Goal: Communication & Community: Answer question/provide support

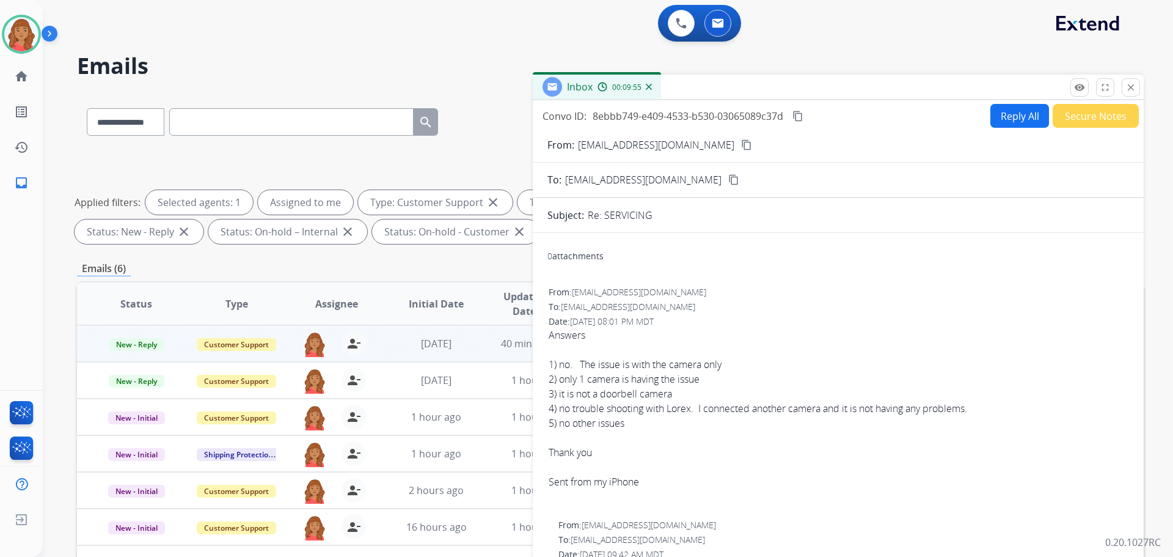
select select "**********"
drag, startPoint x: 1131, startPoint y: 76, endPoint x: 1133, endPoint y: 86, distance: 9.9
click at [1132, 76] on div "Inbox 00:10:15" at bounding box center [838, 88] width 611 height 26
click at [1133, 86] on mat-icon "close" at bounding box center [1131, 87] width 11 height 11
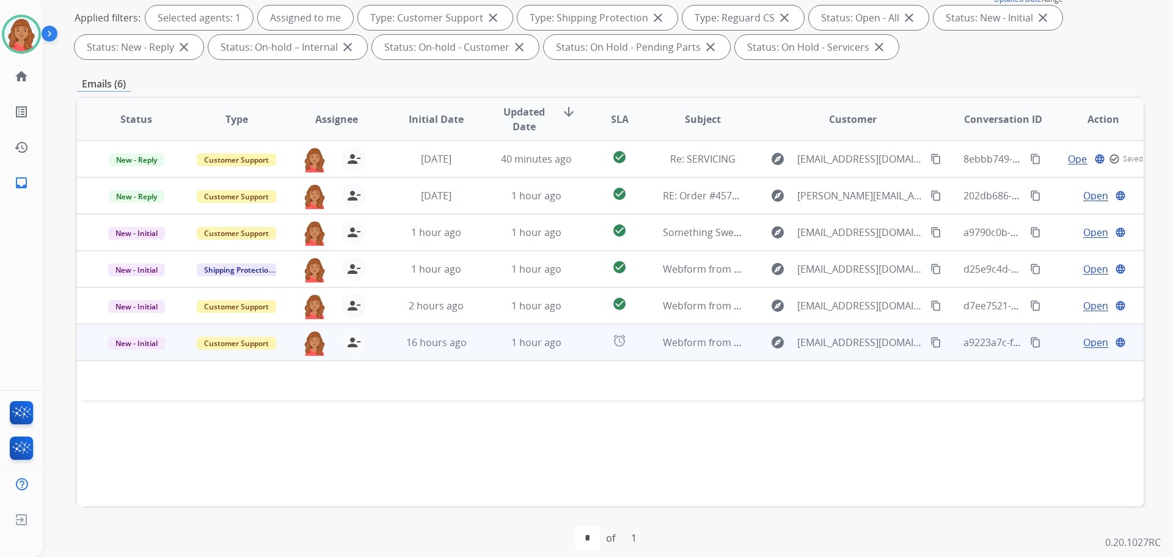
scroll to position [197, 0]
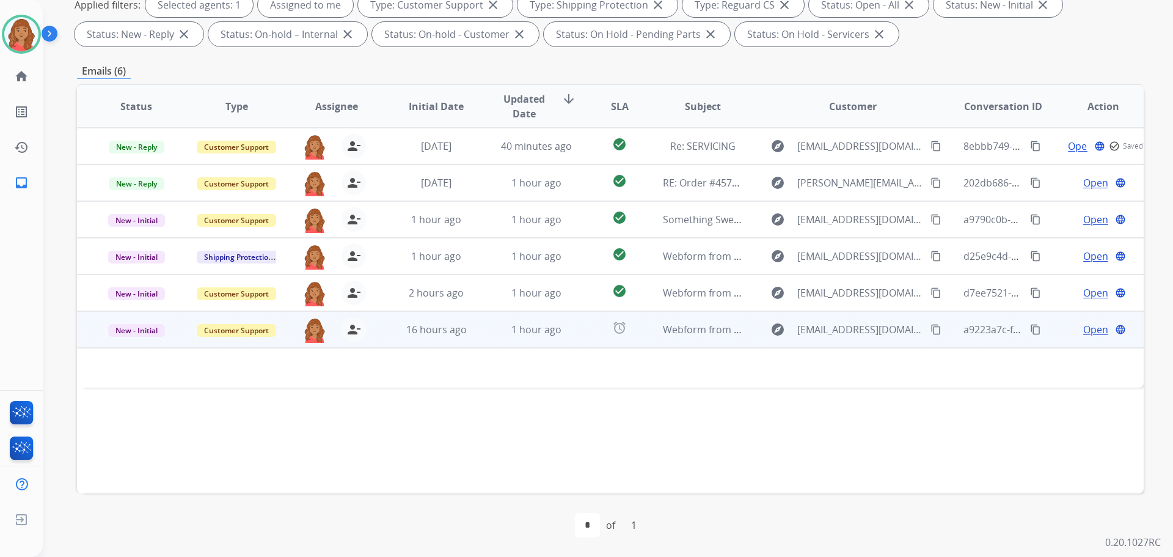
click at [456, 334] on span "16 hours ago" at bounding box center [436, 329] width 60 height 13
click at [442, 334] on span "16 hours ago" at bounding box center [436, 329] width 60 height 13
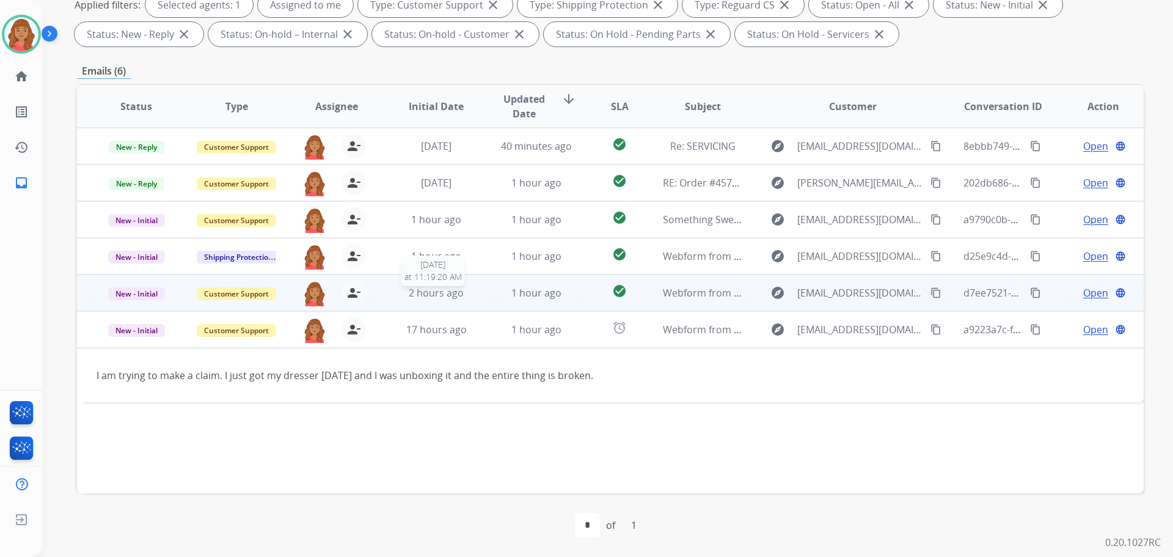
click at [431, 294] on span "2 hours ago" at bounding box center [436, 292] width 55 height 13
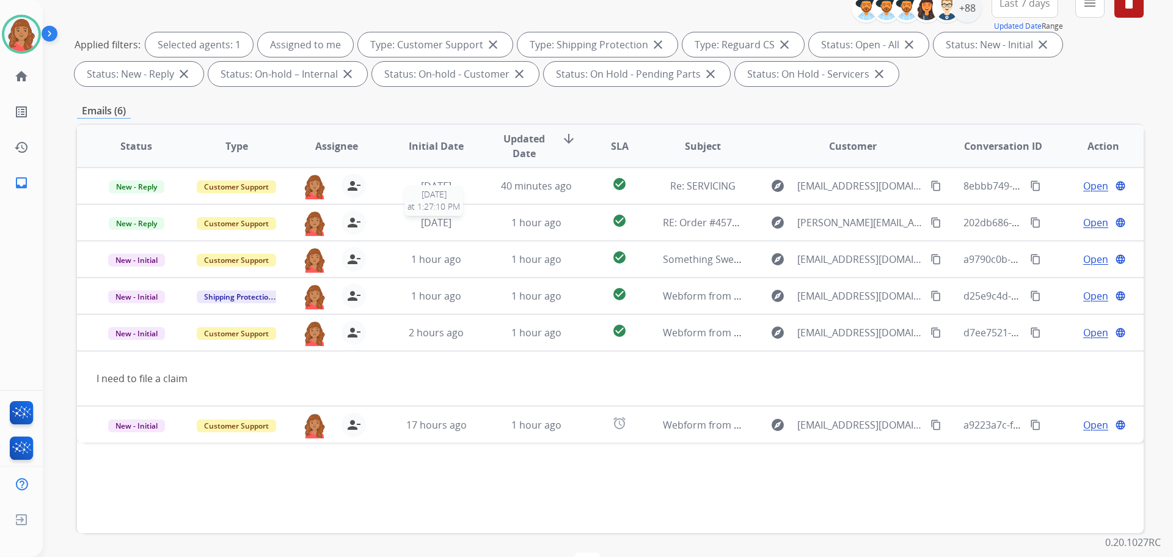
scroll to position [75, 0]
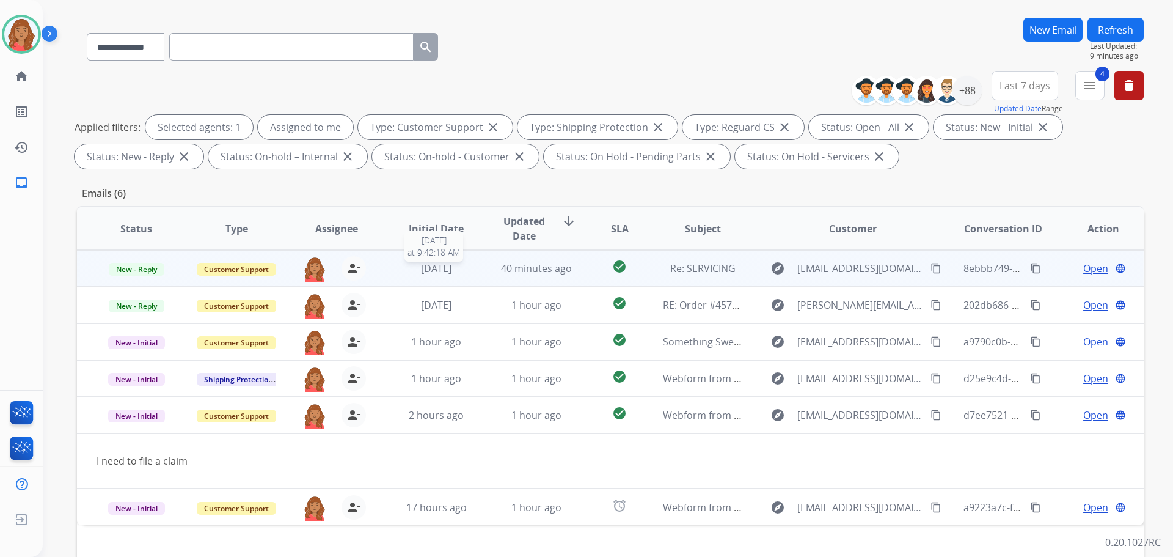
click at [458, 273] on div "[DATE]" at bounding box center [437, 268] width 80 height 15
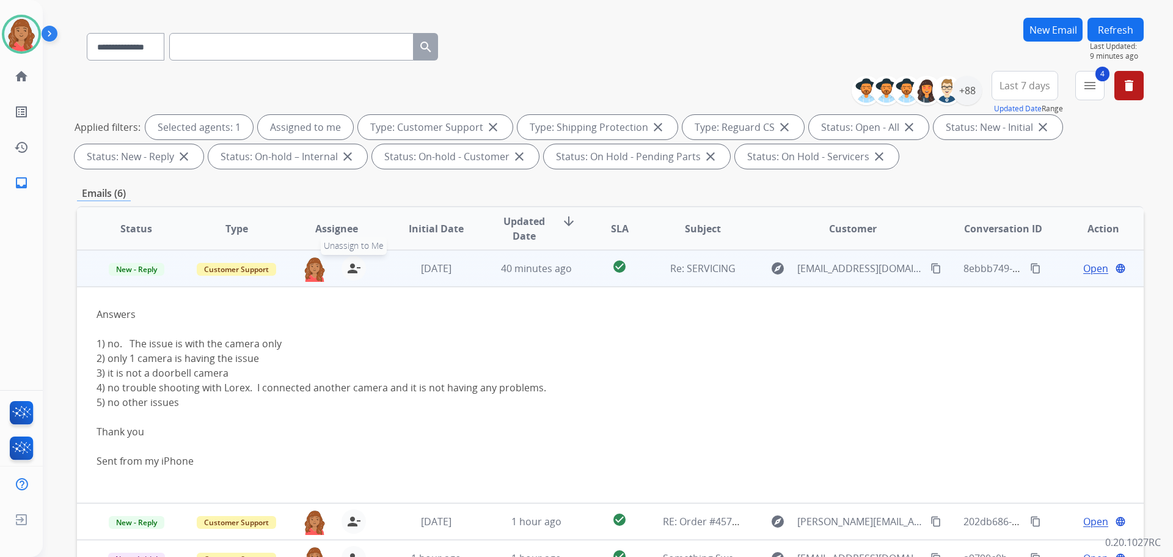
click at [351, 275] on mat-icon "person_remove" at bounding box center [353, 268] width 15 height 15
click at [316, 268] on button "+ Select agent" at bounding box center [314, 268] width 24 height 24
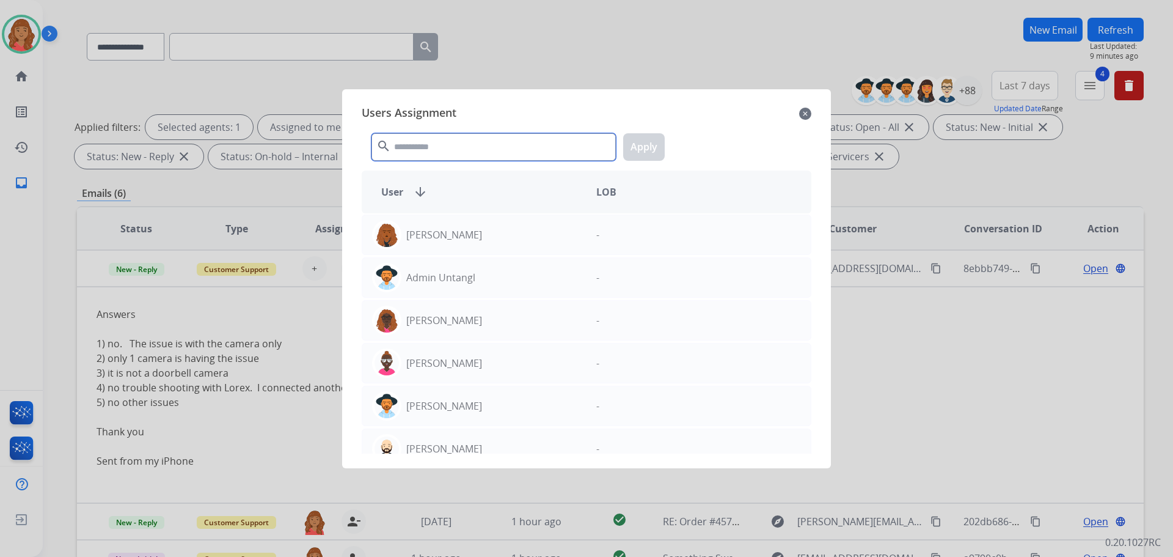
drag, startPoint x: 417, startPoint y: 137, endPoint x: 424, endPoint y: 148, distance: 12.7
click at [418, 137] on input "text" at bounding box center [494, 146] width 244 height 27
type input "*"
click at [242, 341] on div at bounding box center [586, 278] width 1173 height 557
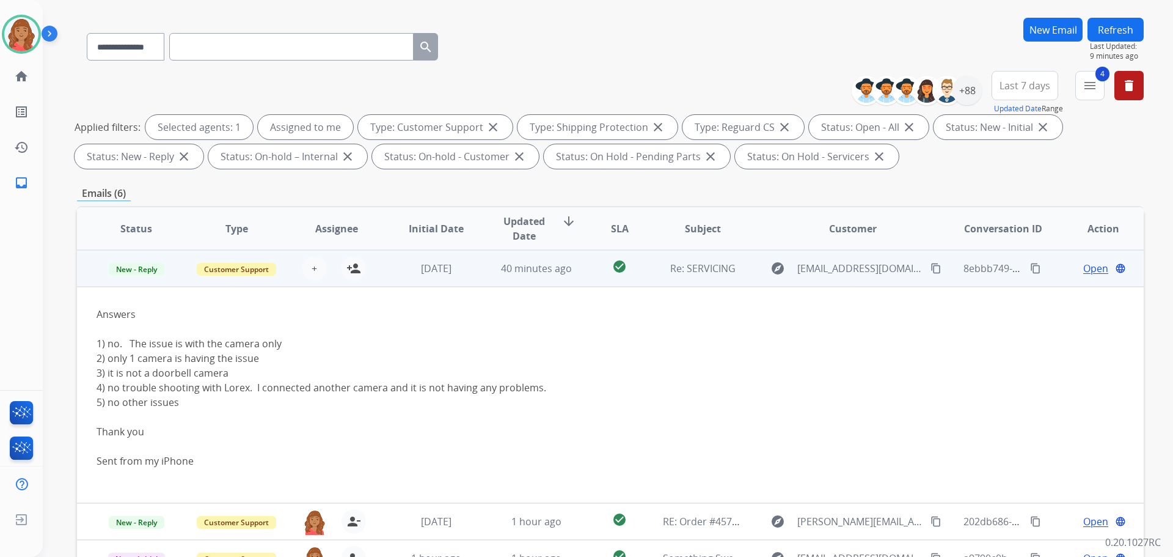
click at [1091, 269] on span "Open" at bounding box center [1095, 268] width 25 height 15
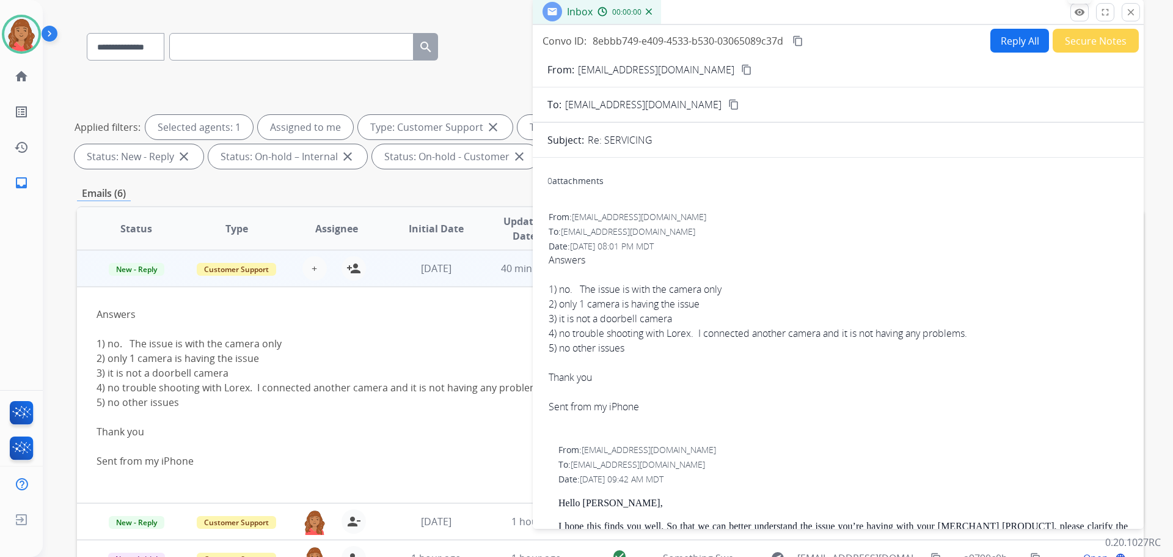
click at [1080, 17] on mat-icon "remove_red_eye" at bounding box center [1079, 12] width 11 height 11
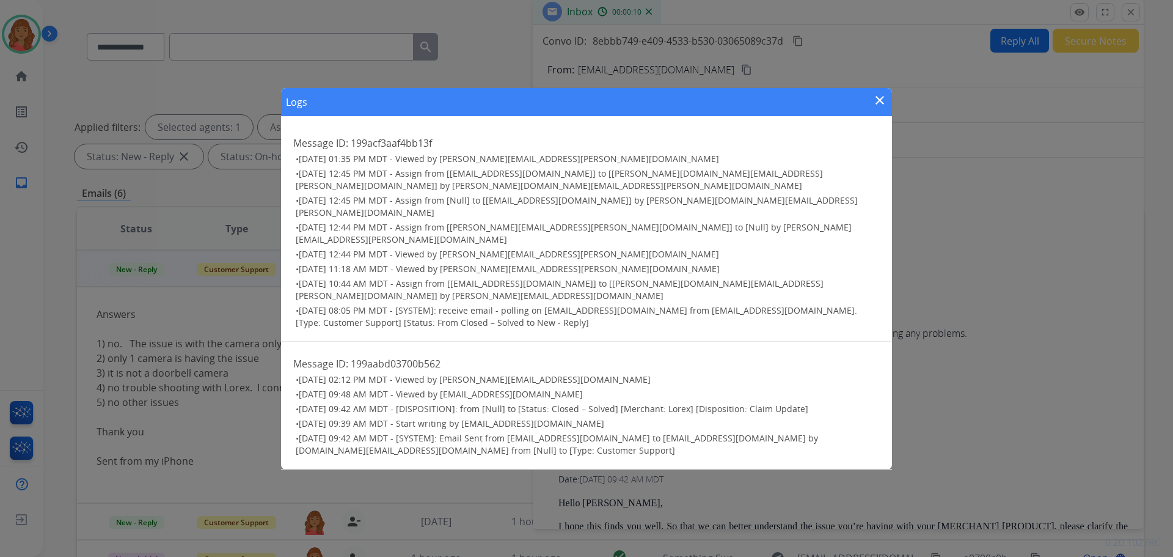
click at [880, 108] on mat-icon "close" at bounding box center [880, 100] width 15 height 15
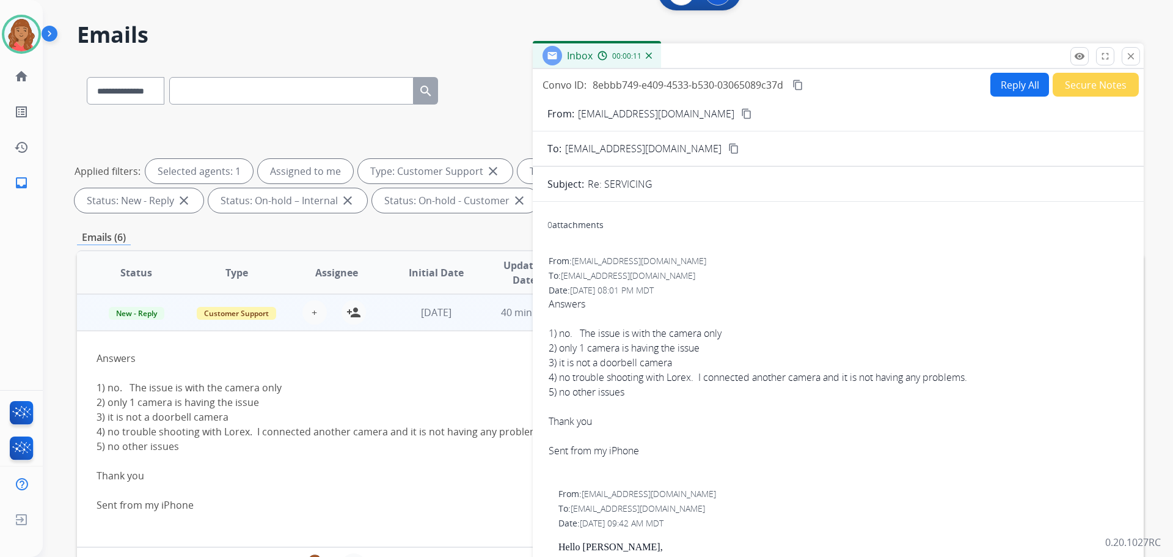
scroll to position [0, 0]
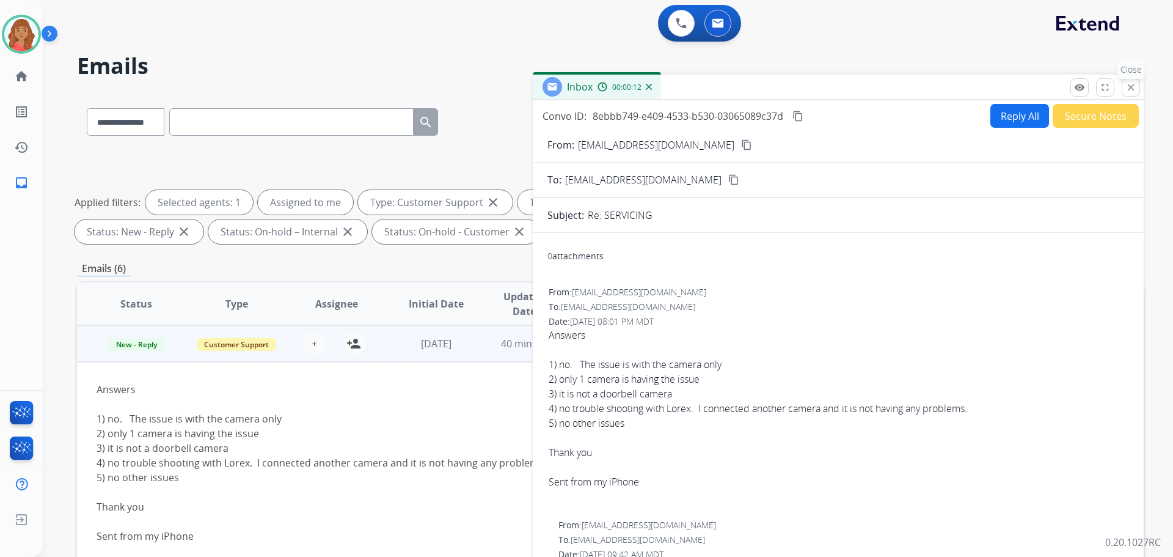
click at [1134, 90] on mat-icon "close" at bounding box center [1131, 87] width 11 height 11
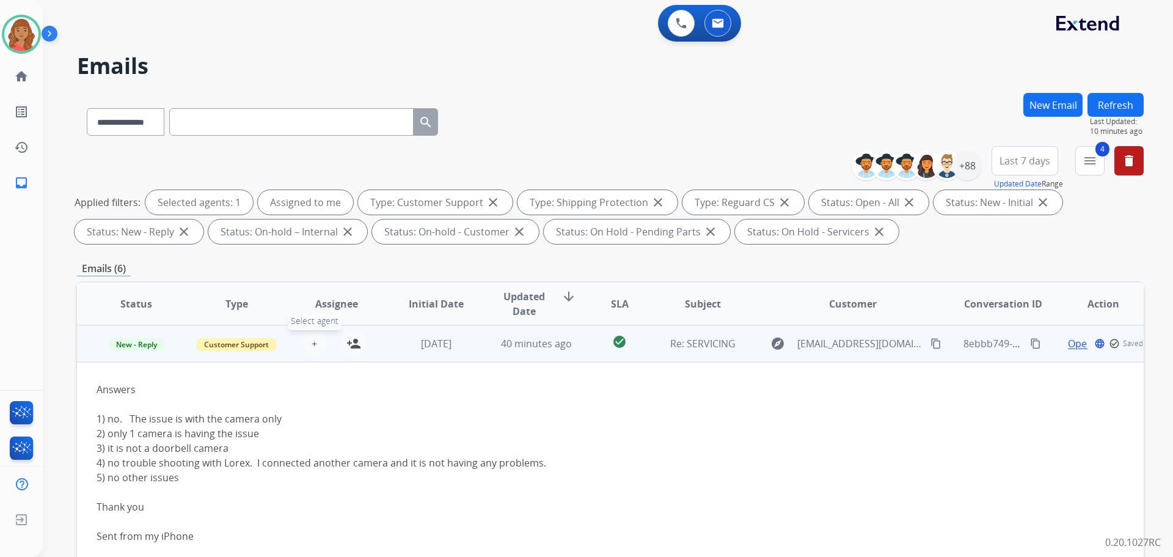
click at [313, 342] on span "+" at bounding box center [314, 343] width 5 height 15
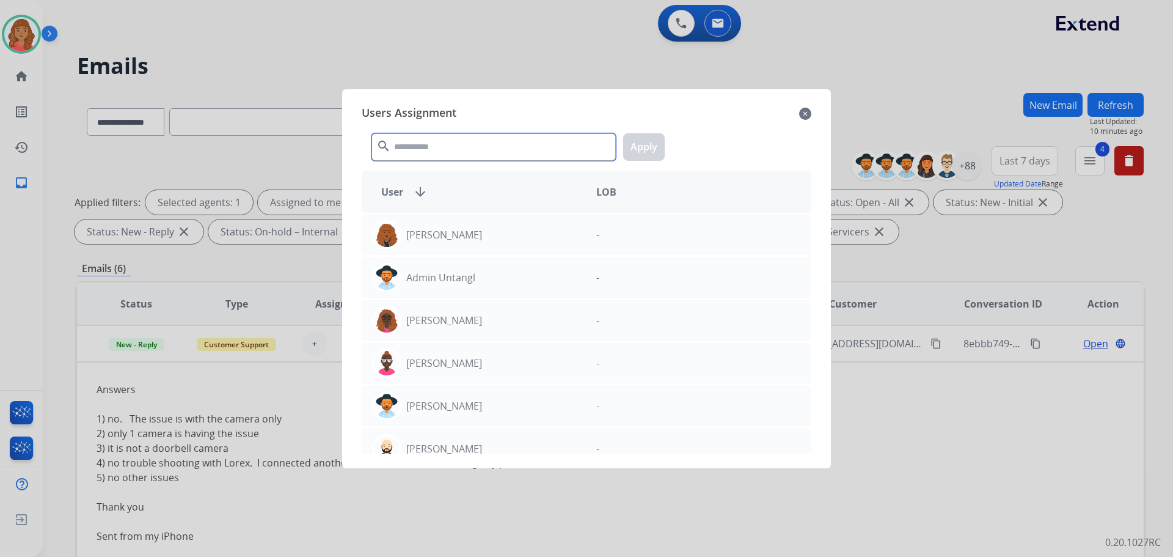
click at [435, 150] on input "text" at bounding box center [494, 146] width 244 height 27
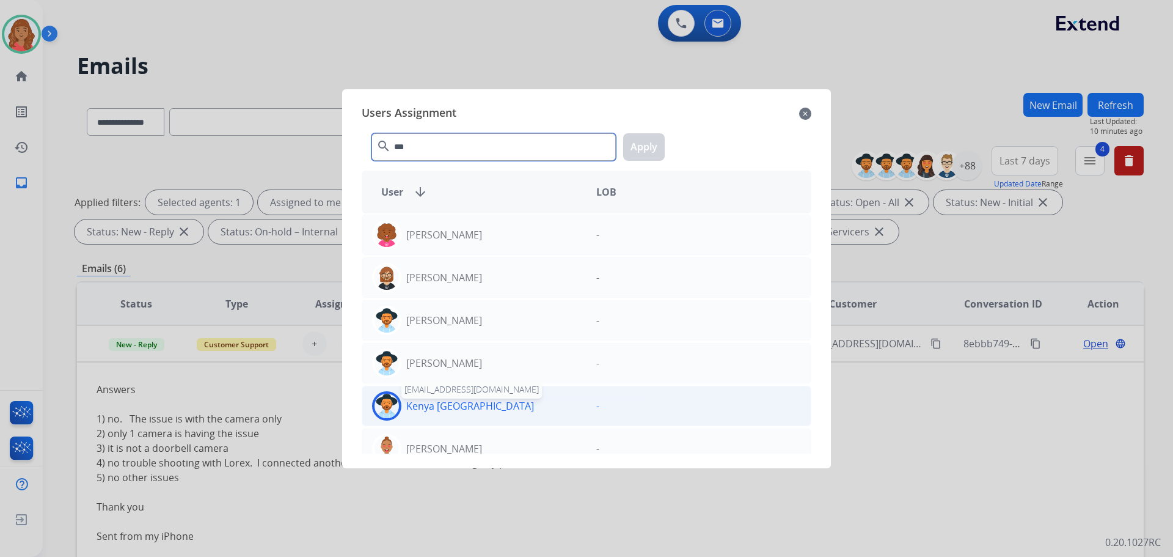
type input "***"
click at [431, 407] on p "Kenya [GEOGRAPHIC_DATA]" at bounding box center [470, 405] width 128 height 15
click at [645, 144] on button "Apply" at bounding box center [644, 146] width 42 height 27
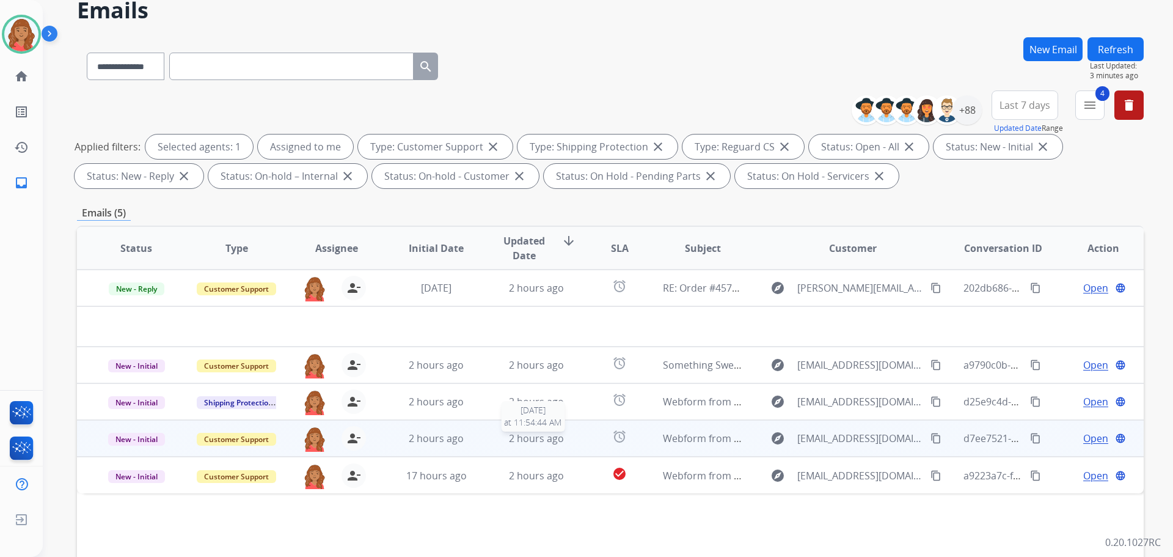
scroll to position [61, 0]
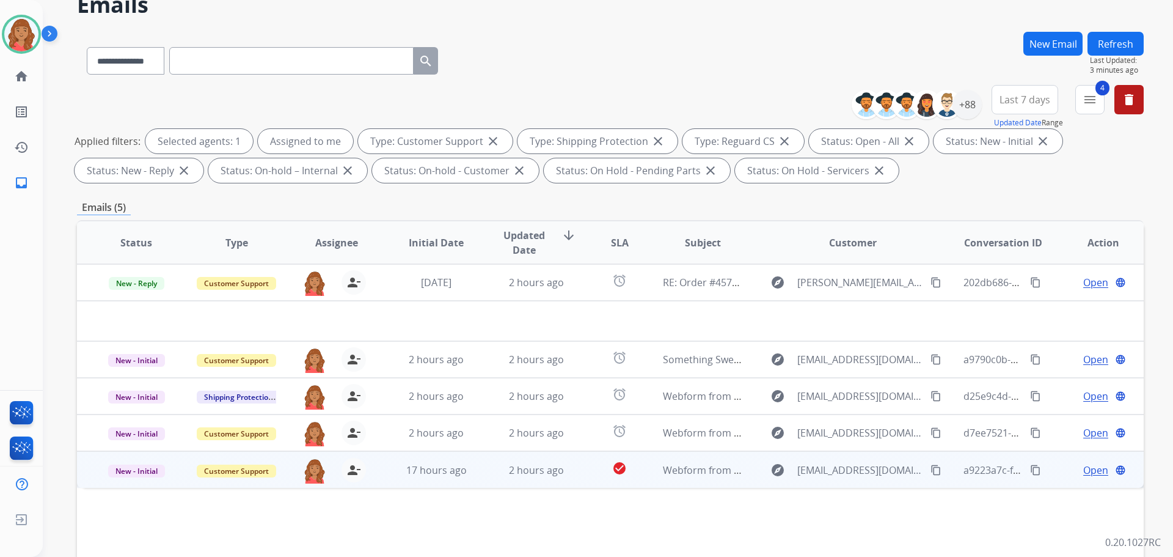
click at [494, 479] on td "2 hours ago" at bounding box center [527, 469] width 100 height 37
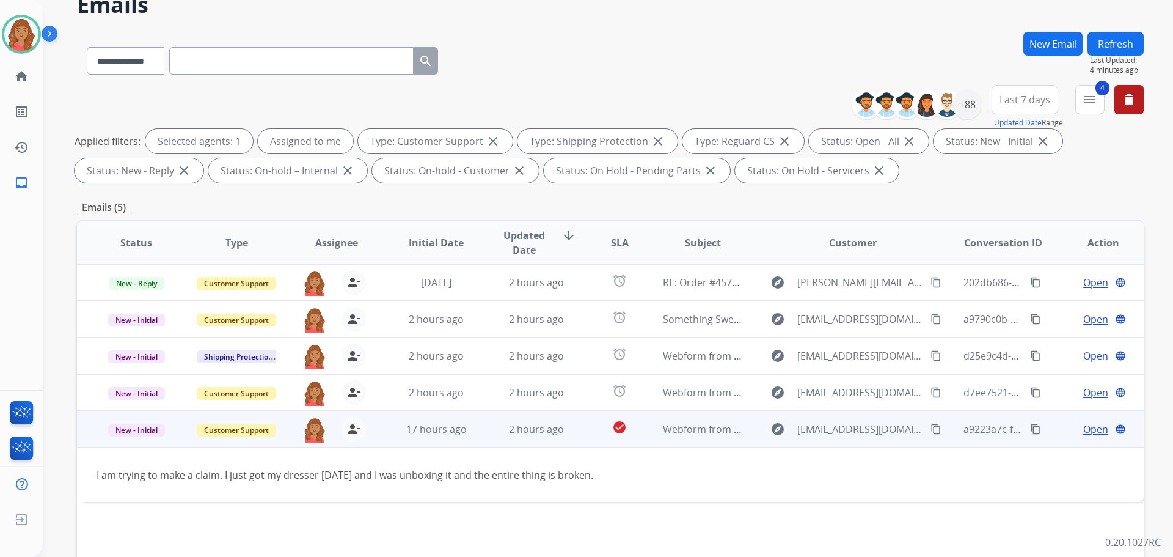
click at [485, 436] on td "2 hours ago" at bounding box center [527, 429] width 100 height 37
click at [485, 435] on td "2 hours ago" at bounding box center [527, 429] width 100 height 37
drag, startPoint x: 287, startPoint y: 469, endPoint x: 275, endPoint y: 472, distance: 12.0
click at [280, 471] on td "I am trying to make a claim. I just got my dresser [DATE] and I was unboxing it…" at bounding box center [510, 474] width 867 height 54
drag, startPoint x: 929, startPoint y: 428, endPoint x: 919, endPoint y: 429, distance: 9.9
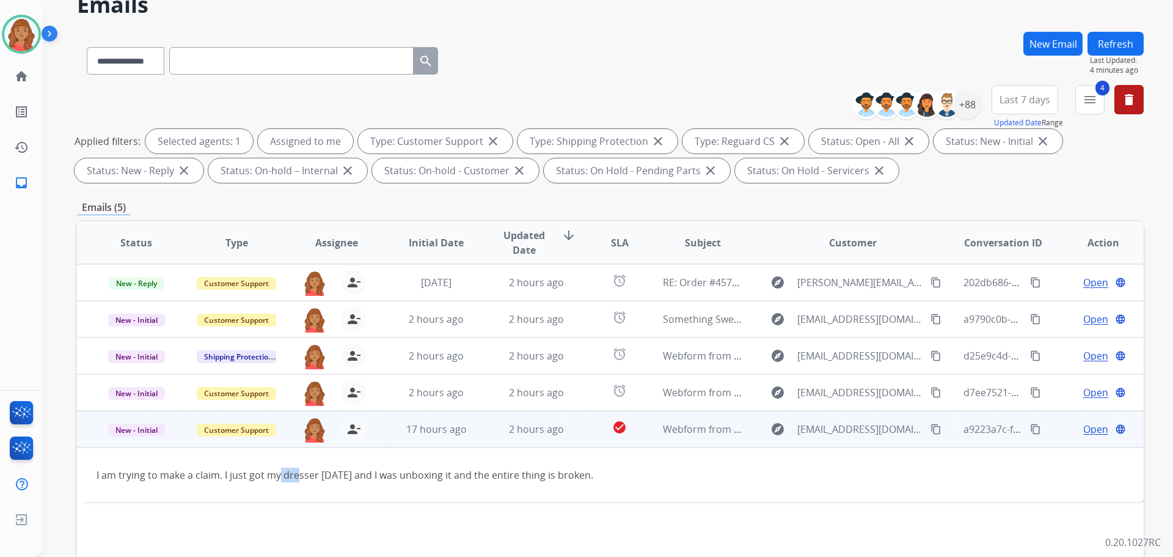
click at [931, 428] on mat-icon "content_copy" at bounding box center [936, 428] width 11 height 11
click at [1085, 427] on span "Open" at bounding box center [1095, 429] width 25 height 15
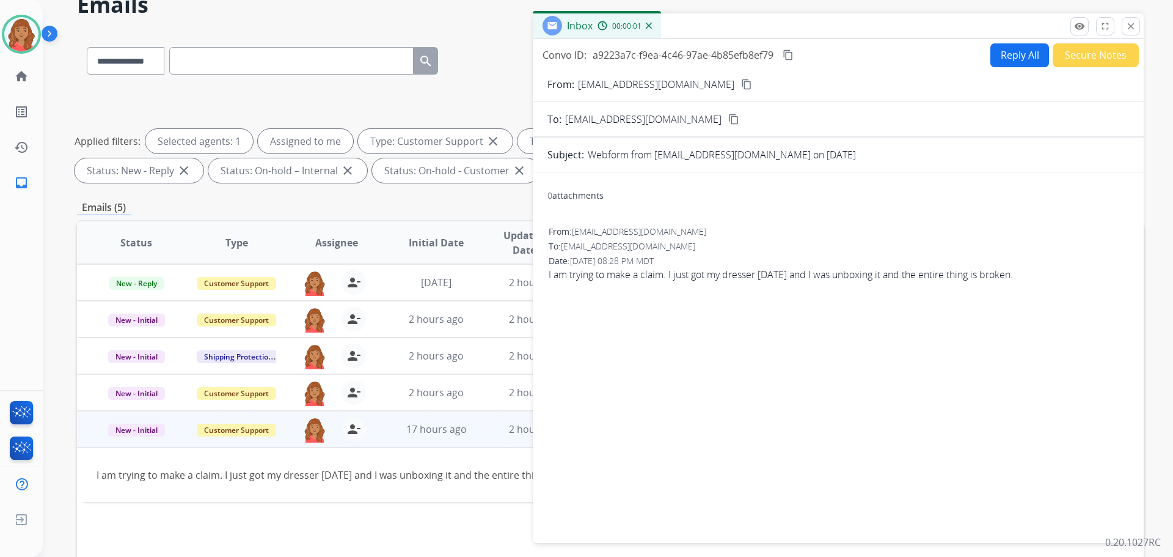
click at [1004, 59] on button "Reply All" at bounding box center [1020, 55] width 59 height 24
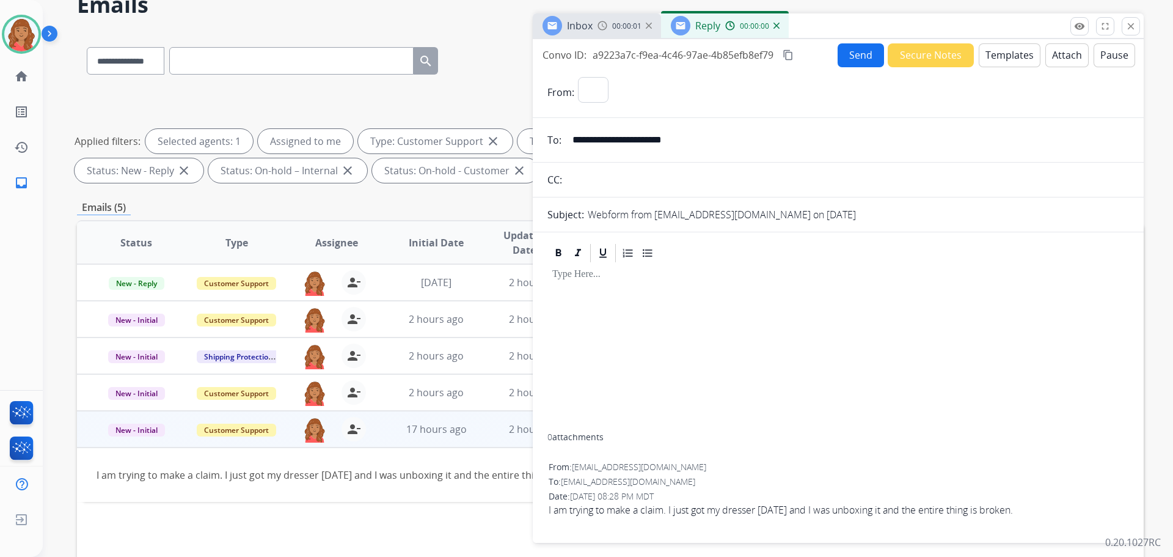
select select "**********"
click at [1008, 62] on button "Templates" at bounding box center [1010, 55] width 62 height 24
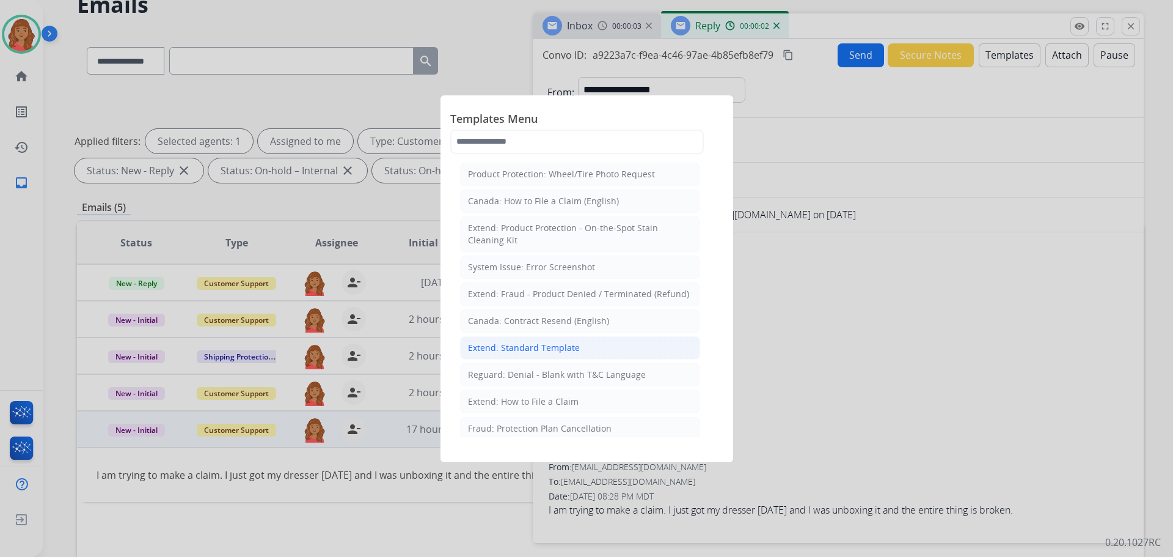
click at [505, 353] on div "Extend: Standard Template" at bounding box center [524, 348] width 112 height 12
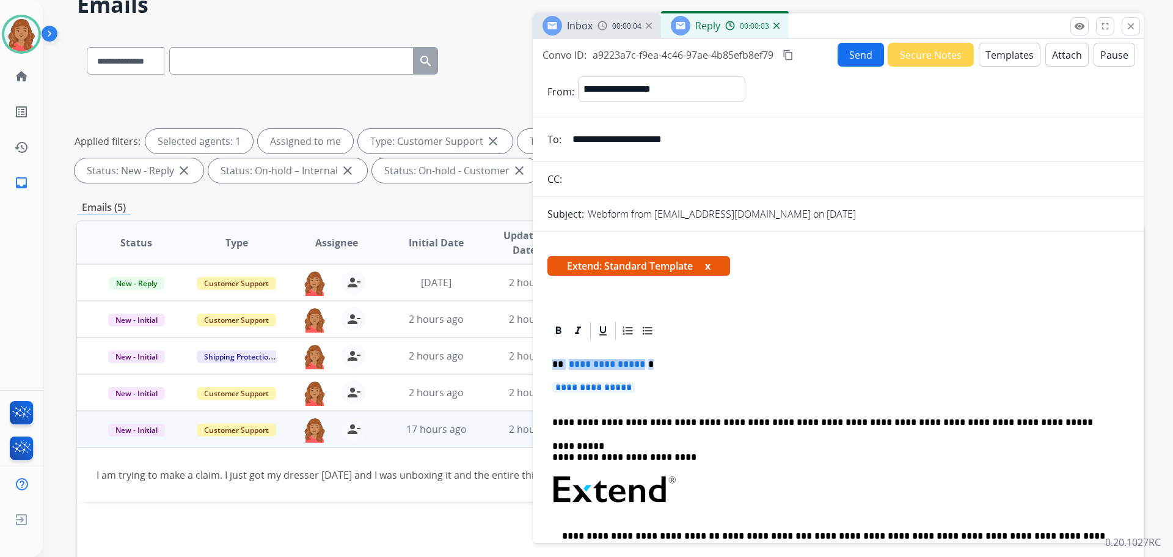
drag, startPoint x: 652, startPoint y: 392, endPoint x: 538, endPoint y: 355, distance: 119.6
click at [538, 355] on div "**********" at bounding box center [838, 562] width 611 height 484
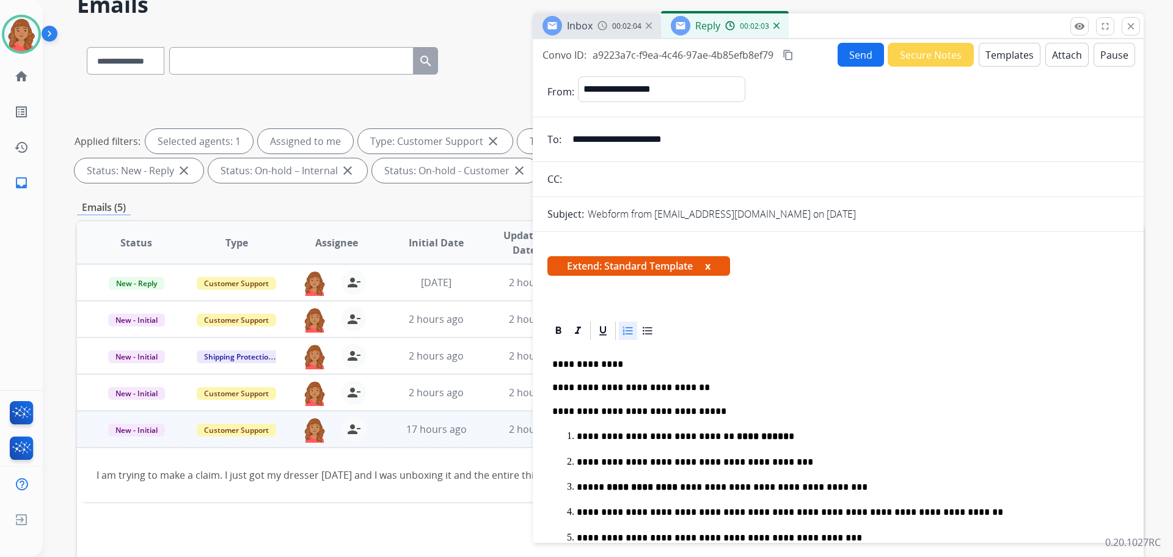
click at [789, 51] on mat-icon "content_copy" at bounding box center [788, 54] width 11 height 11
click at [853, 57] on button "Send" at bounding box center [861, 55] width 46 height 24
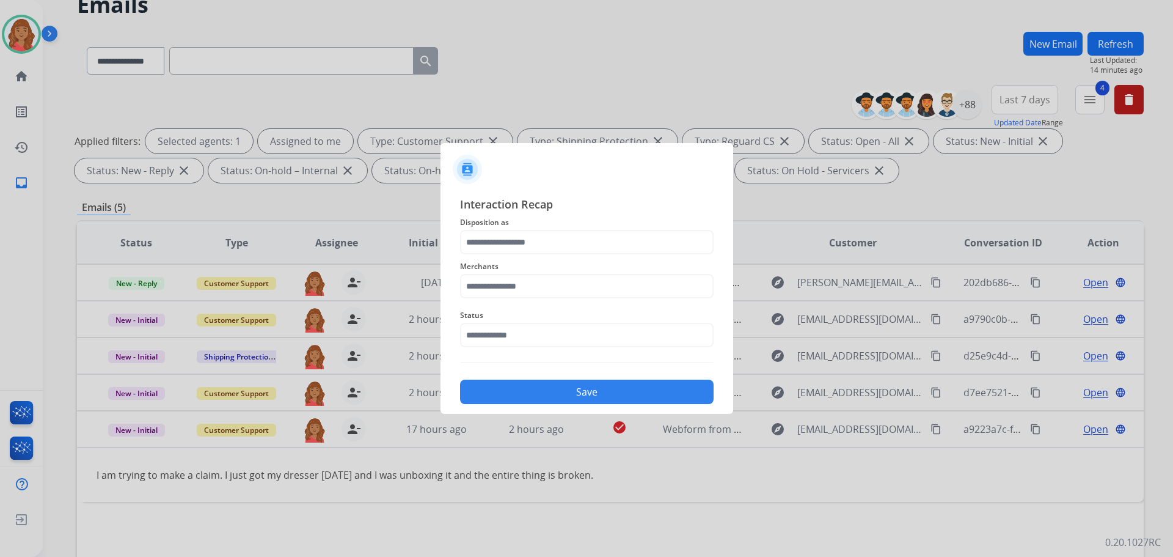
drag, startPoint x: 494, startPoint y: 197, endPoint x: 491, endPoint y: 213, distance: 16.2
click at [494, 197] on span "Interaction Recap" at bounding box center [587, 206] width 254 height 20
click at [491, 257] on div "Merchants" at bounding box center [587, 278] width 254 height 49
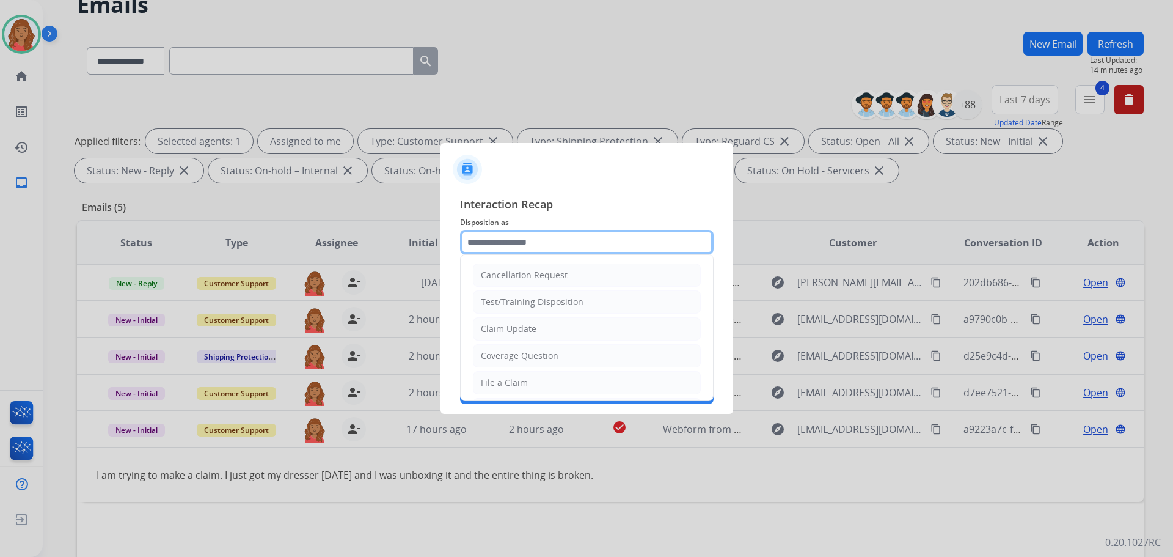
click at [489, 251] on input "text" at bounding box center [587, 242] width 254 height 24
click at [506, 332] on div "Claim Update" at bounding box center [509, 329] width 56 height 12
type input "**********"
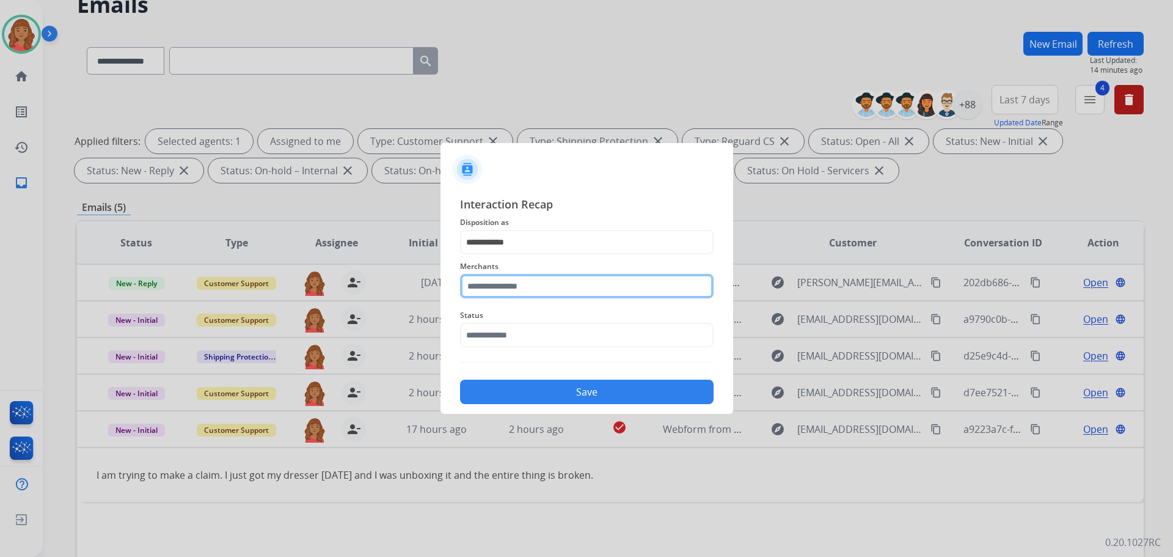
click at [502, 285] on input "text" at bounding box center [587, 286] width 254 height 24
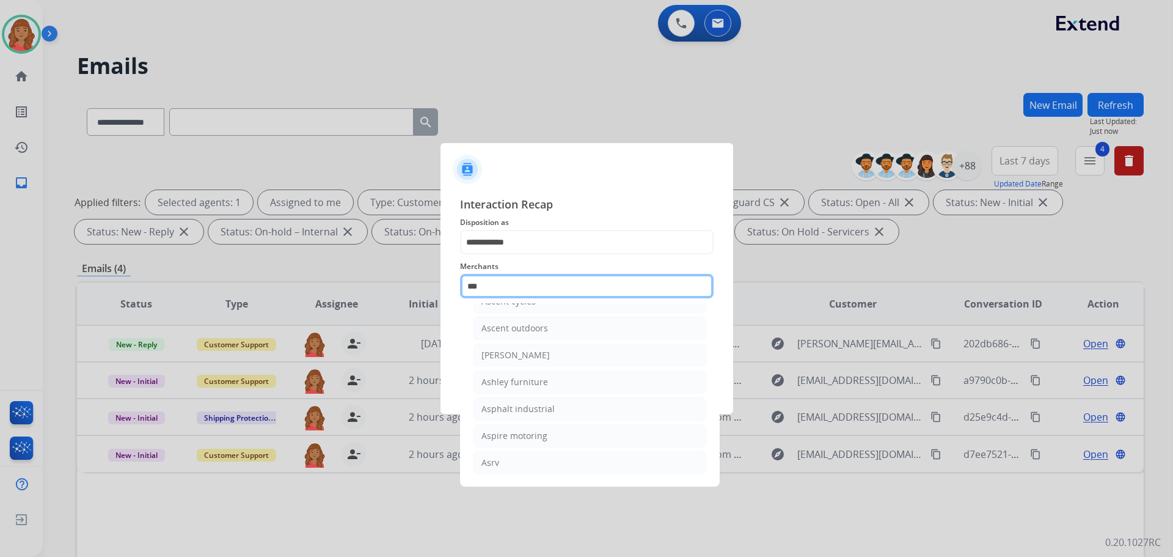
scroll to position [20, 0]
drag, startPoint x: 534, startPoint y: 323, endPoint x: 521, endPoint y: 338, distance: 20.3
click at [535, 324] on div "Ashley furniture" at bounding box center [515, 328] width 67 height 12
type input "**********"
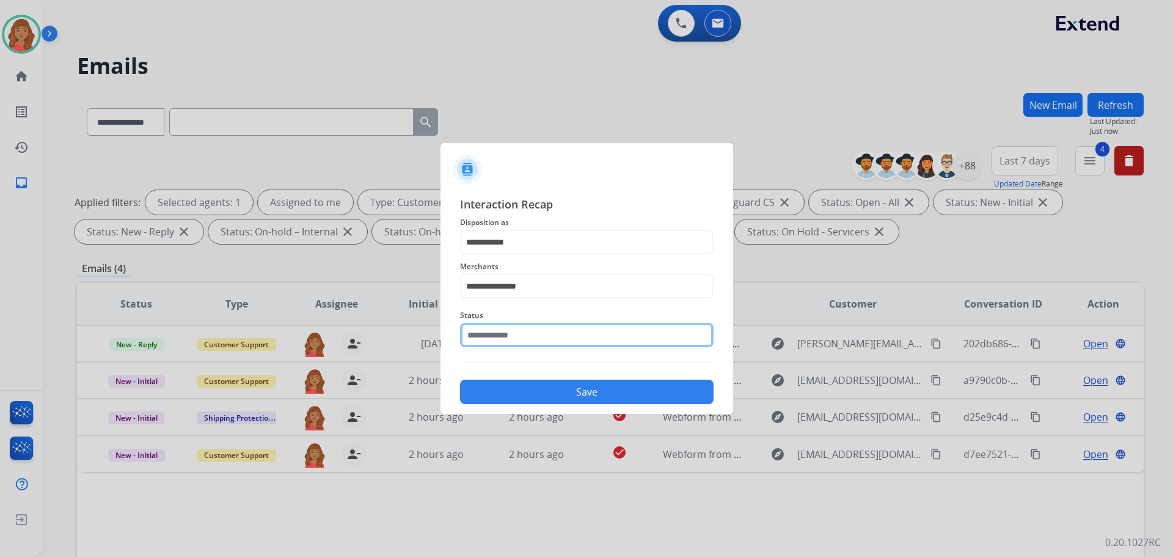
click at [490, 343] on input "text" at bounding box center [587, 335] width 254 height 24
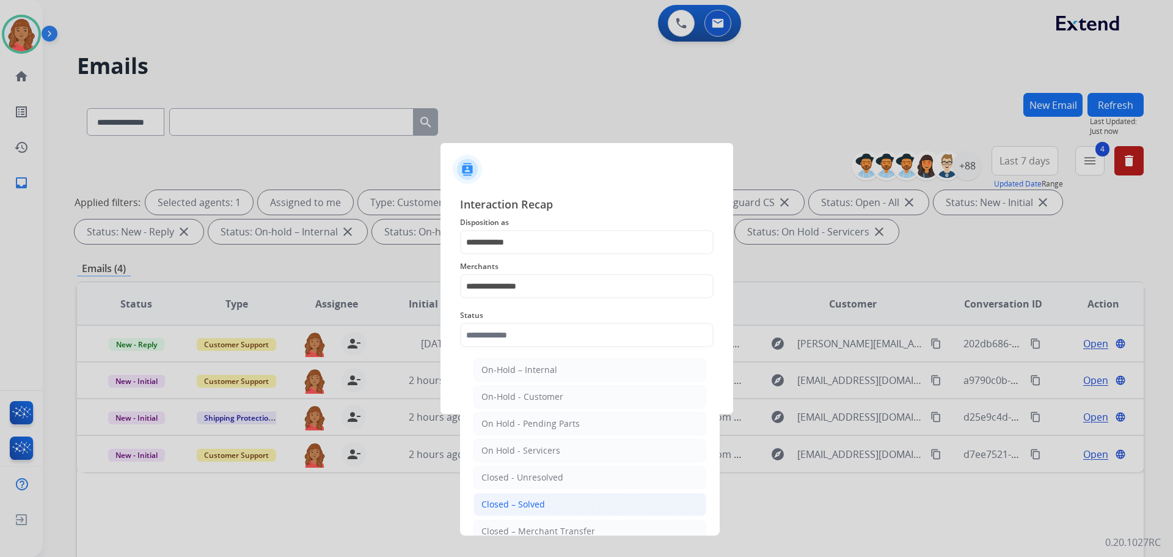
click at [513, 510] on div "Closed – Solved" at bounding box center [514, 504] width 64 height 12
type input "**********"
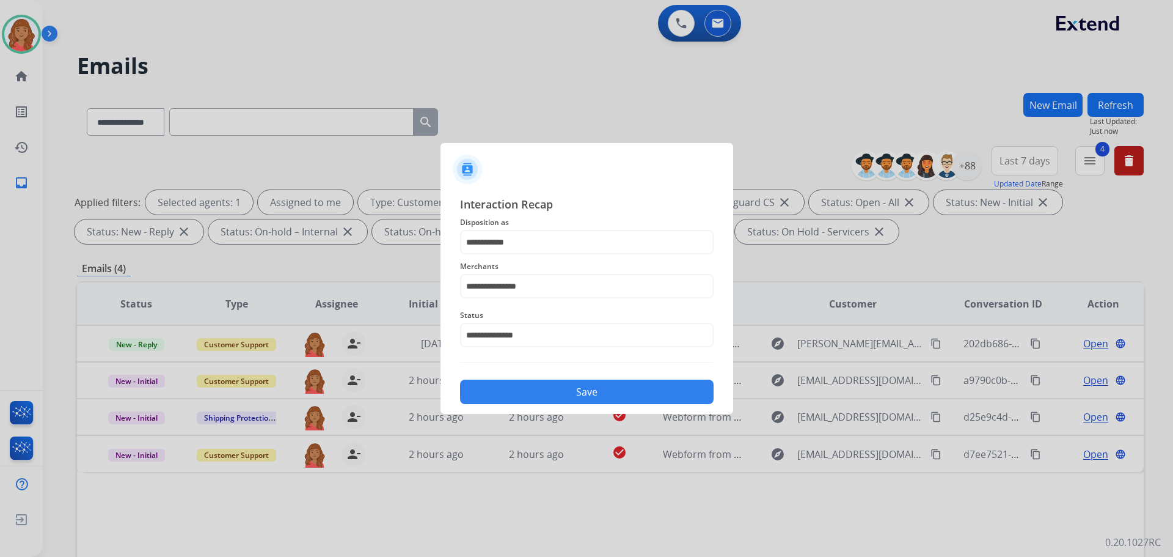
click at [527, 398] on button "Save" at bounding box center [587, 391] width 254 height 24
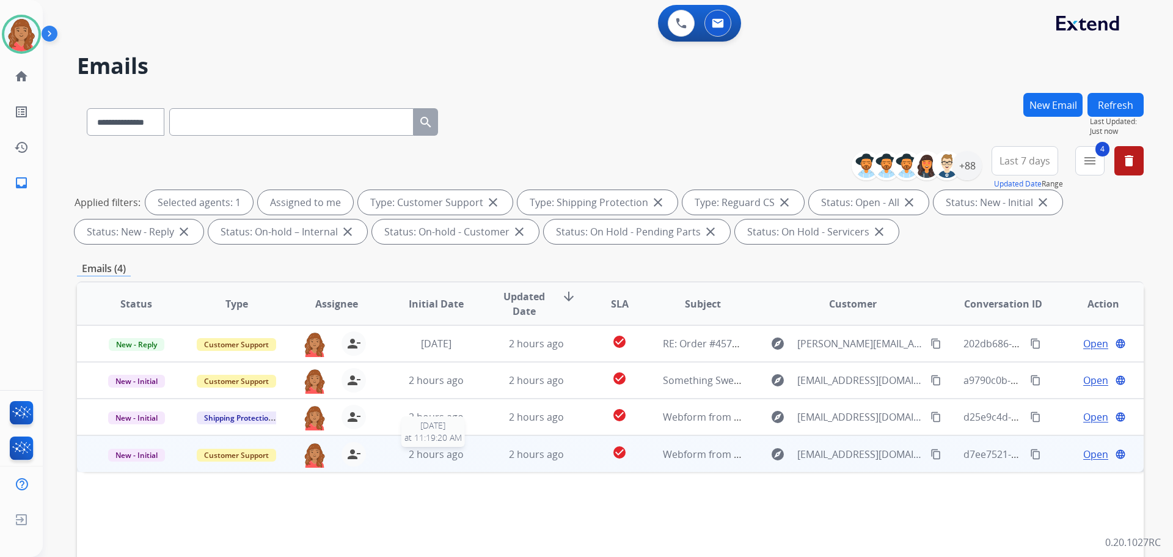
click at [421, 461] on div "2 hours ago" at bounding box center [437, 454] width 80 height 15
click at [929, 452] on button "content_copy" at bounding box center [936, 453] width 15 height 15
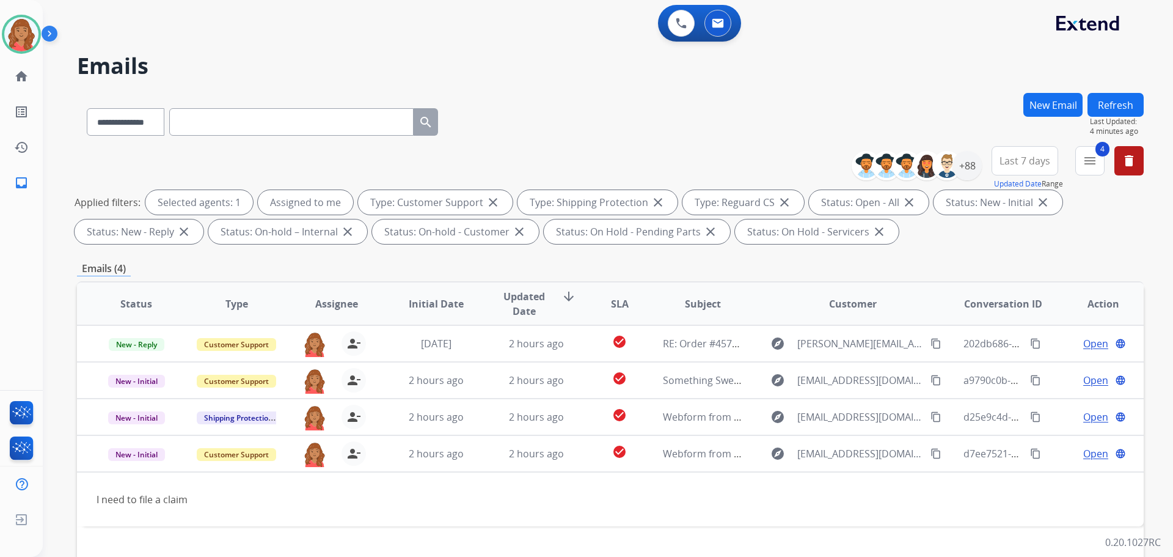
drag, startPoint x: 1064, startPoint y: 495, endPoint x: 1042, endPoint y: 502, distance: 22.4
click at [1064, 495] on table "Status Type Assignee Initial Date Updated Date arrow_downward SLA Subject Custo…" at bounding box center [610, 404] width 1067 height 244
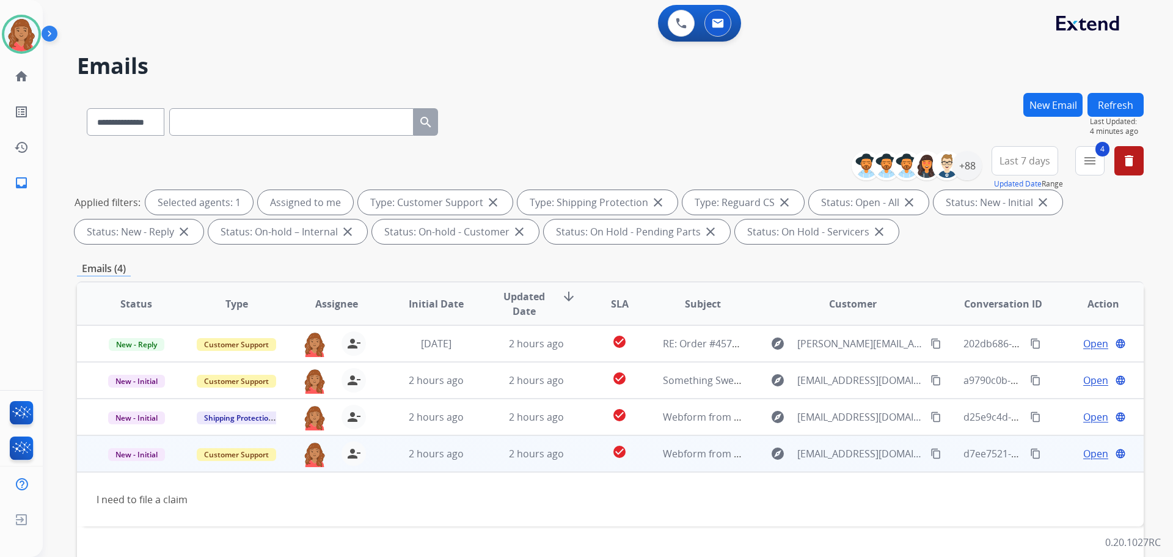
click at [1083, 447] on span "Open" at bounding box center [1095, 453] width 25 height 15
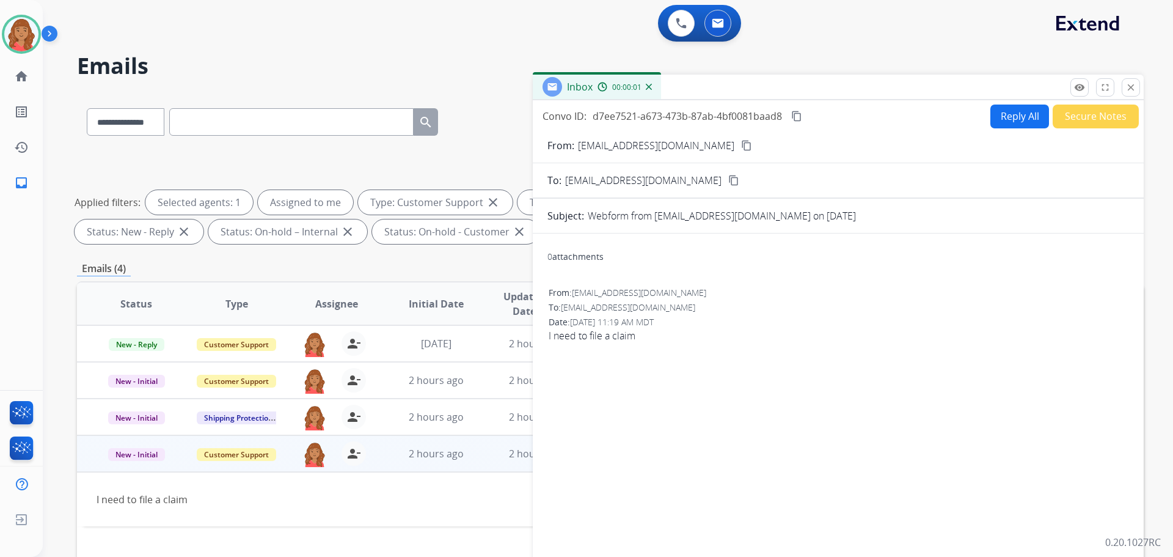
click at [1004, 113] on button "Reply All" at bounding box center [1020, 116] width 59 height 24
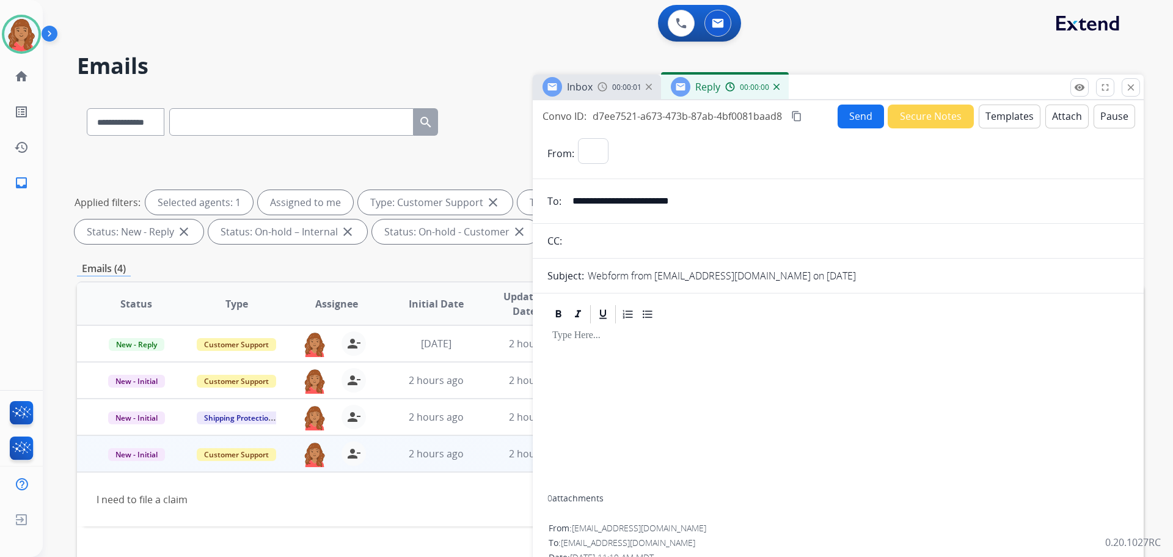
select select "**********"
click at [1008, 122] on button "Templates" at bounding box center [1010, 116] width 62 height 24
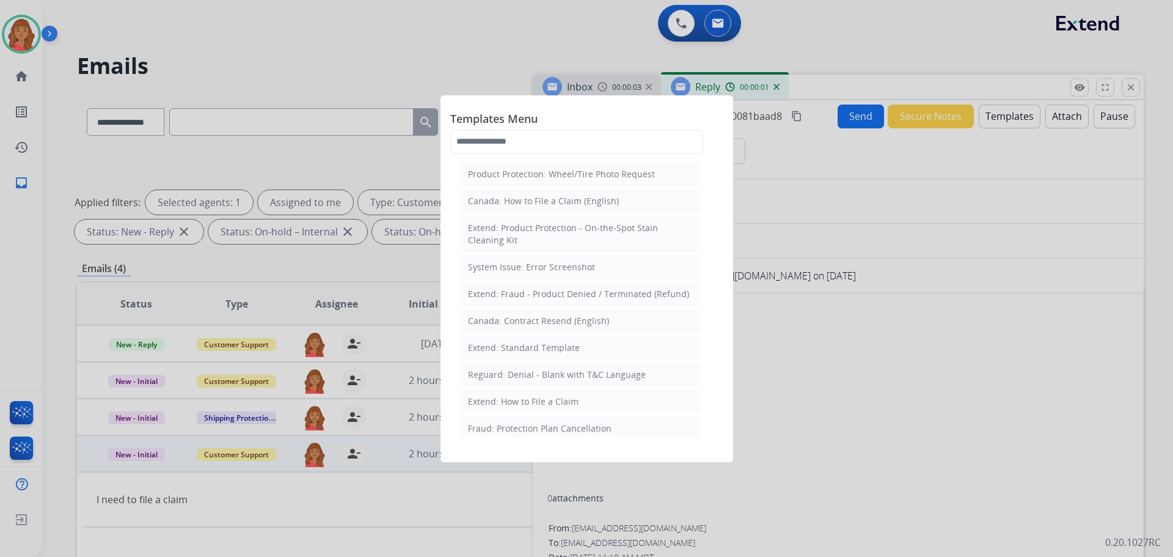
drag, startPoint x: 539, startPoint y: 348, endPoint x: 602, endPoint y: 377, distance: 69.2
click at [542, 348] on div "Extend: Standard Template" at bounding box center [524, 348] width 112 height 12
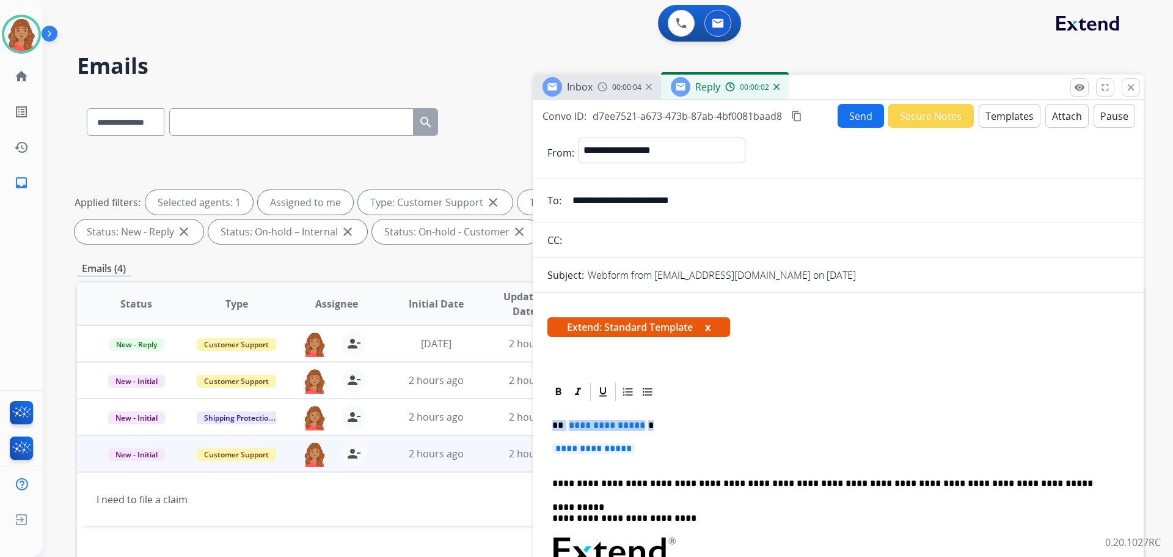
drag, startPoint x: 631, startPoint y: 453, endPoint x: 550, endPoint y: 420, distance: 87.5
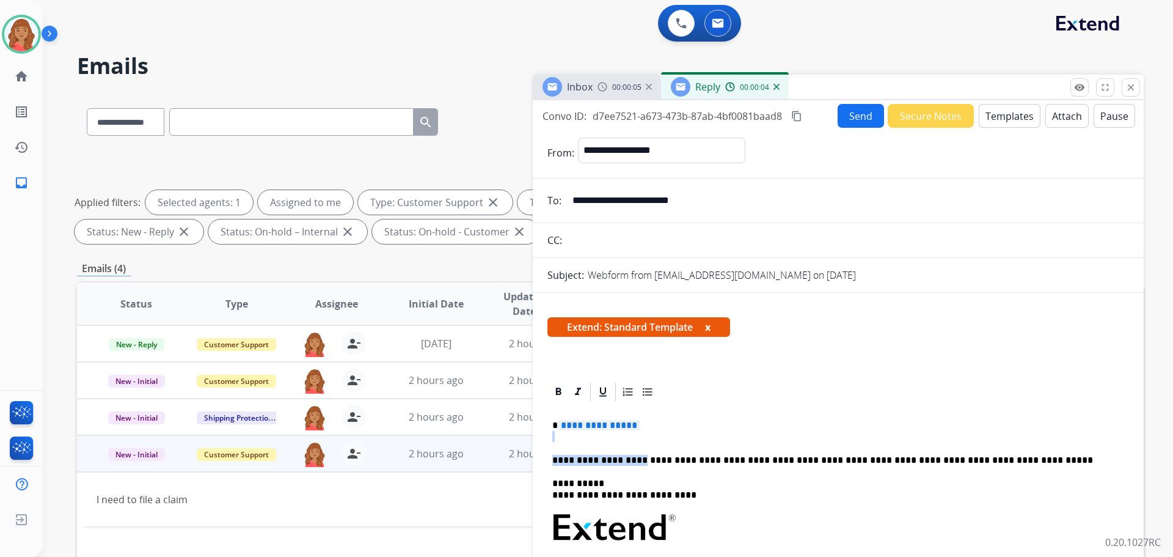
drag, startPoint x: 622, startPoint y: 445, endPoint x: 614, endPoint y: 436, distance: 12.1
click at [655, 426] on p "**********" at bounding box center [833, 431] width 562 height 23
drag, startPoint x: 652, startPoint y: 423, endPoint x: 555, endPoint y: 419, distance: 96.7
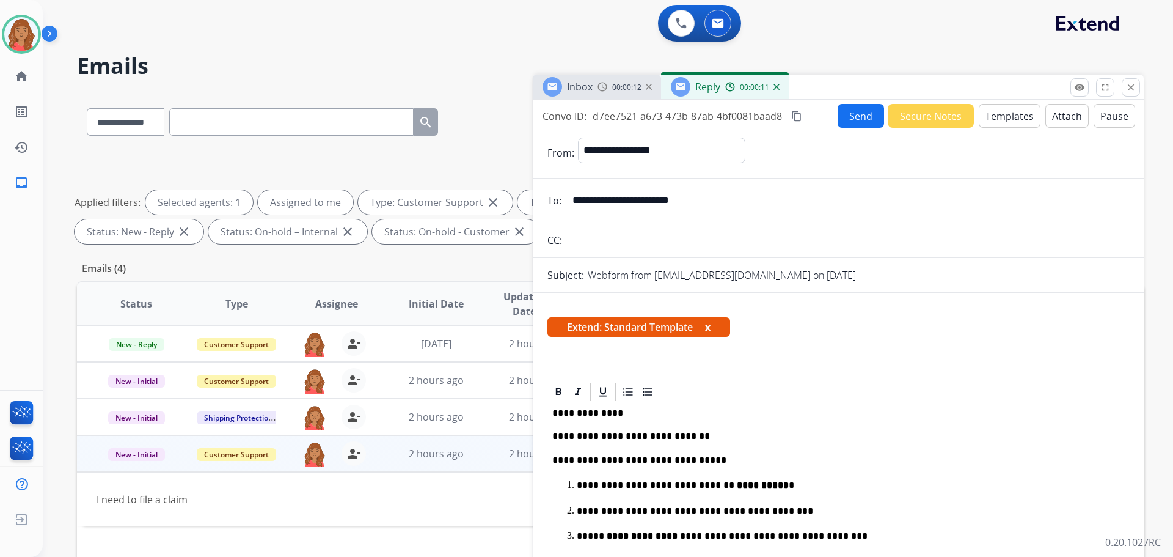
drag, startPoint x: 799, startPoint y: 115, endPoint x: 717, endPoint y: 185, distance: 107.5
click at [799, 115] on mat-icon "content_copy" at bounding box center [796, 116] width 11 height 11
click at [869, 115] on button "Send" at bounding box center [861, 116] width 46 height 24
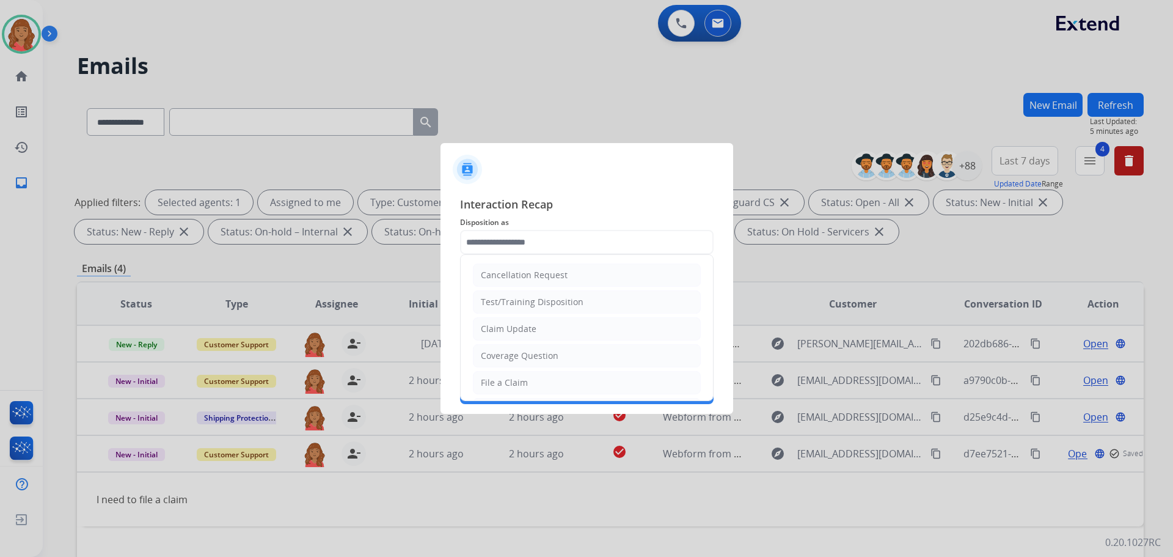
click at [549, 236] on input "text" at bounding box center [587, 242] width 254 height 24
drag, startPoint x: 541, startPoint y: 328, endPoint x: 533, endPoint y: 298, distance: 31.0
click at [541, 327] on li "Claim Update" at bounding box center [587, 328] width 228 height 23
type input "**********"
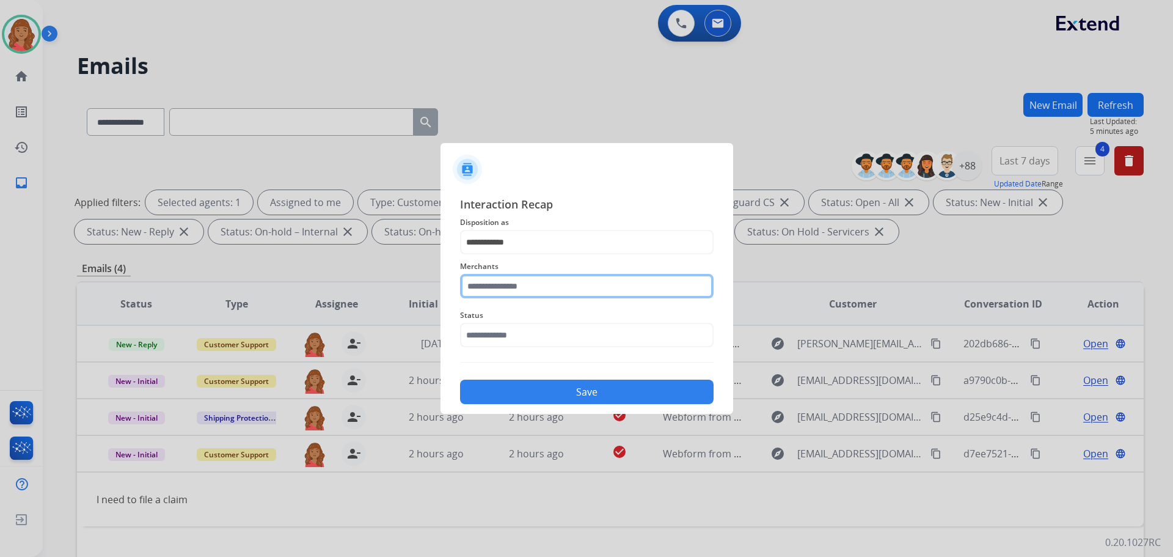
click at [530, 287] on input "text" at bounding box center [587, 286] width 254 height 24
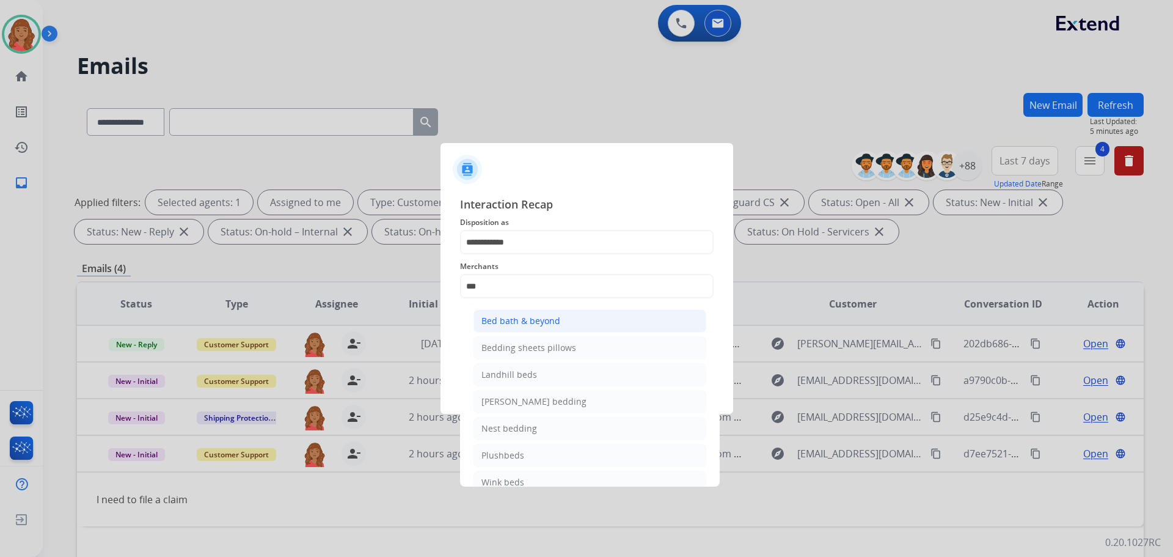
click at [514, 323] on div "Bed bath & beyond" at bounding box center [521, 321] width 79 height 12
type input "**********"
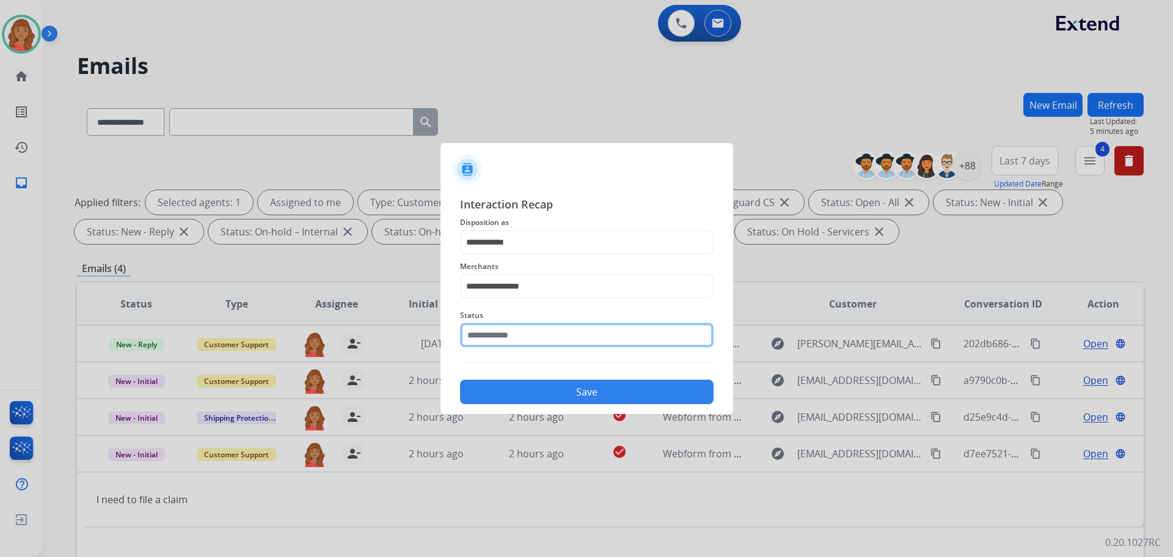
click at [519, 341] on input "text" at bounding box center [587, 335] width 254 height 24
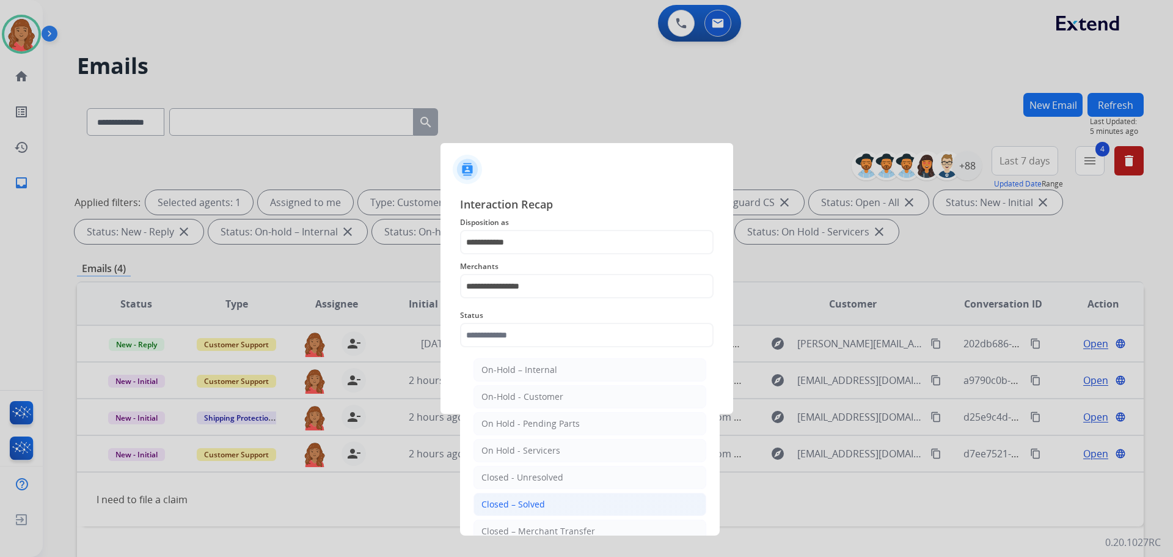
click at [526, 502] on div "Closed – Solved" at bounding box center [514, 504] width 64 height 12
type input "**********"
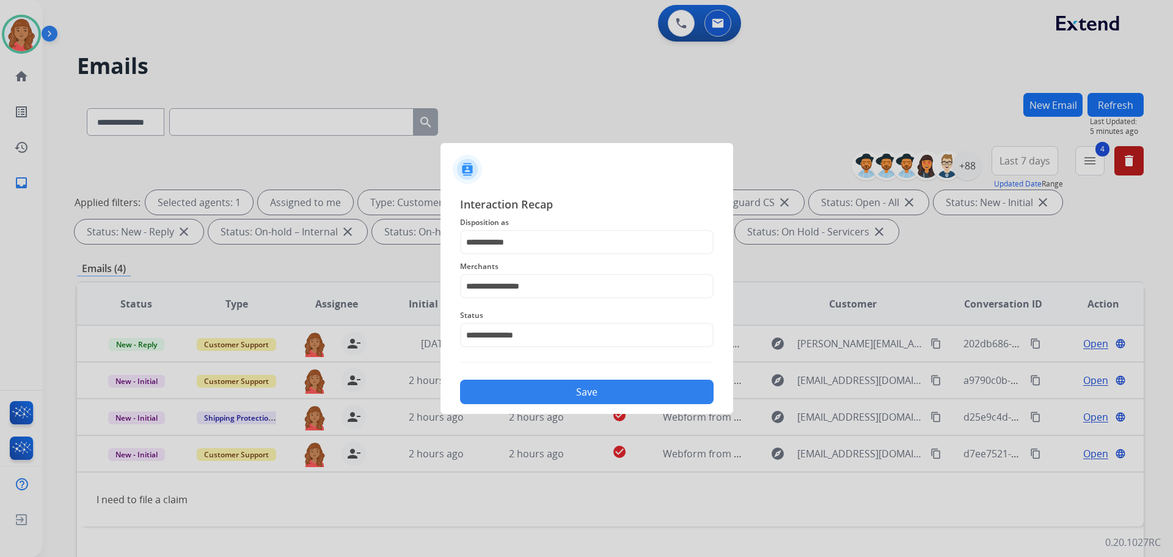
click at [528, 390] on button "Save" at bounding box center [587, 391] width 254 height 24
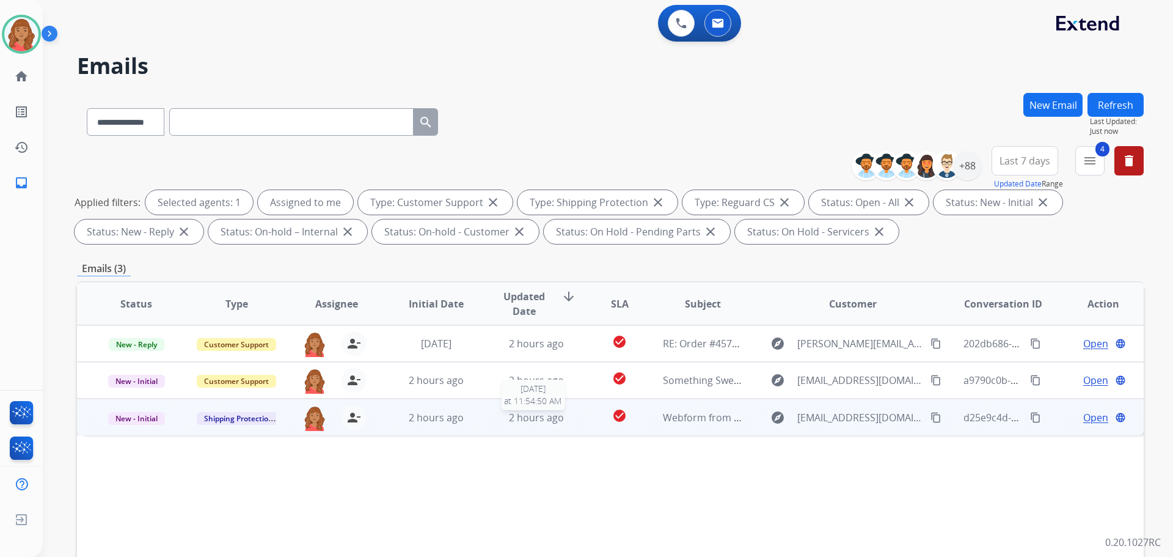
click at [543, 418] on span "2 hours ago" at bounding box center [536, 417] width 55 height 13
click at [931, 417] on mat-icon "content_copy" at bounding box center [936, 416] width 11 height 11
click at [1090, 412] on span "Open" at bounding box center [1095, 416] width 25 height 15
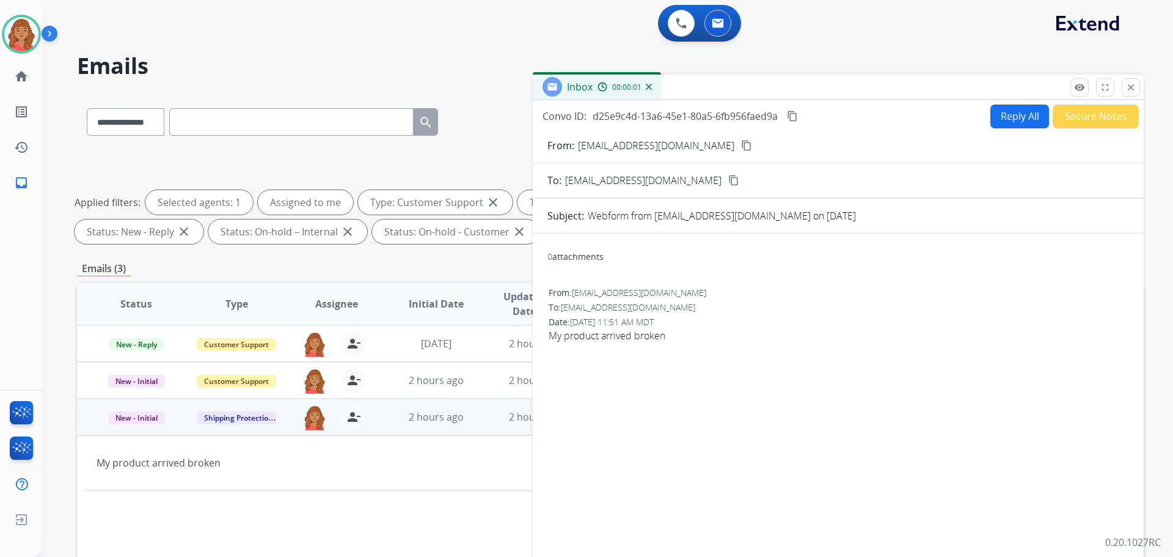
click at [1017, 120] on button "Reply All" at bounding box center [1020, 116] width 59 height 24
select select "**********"
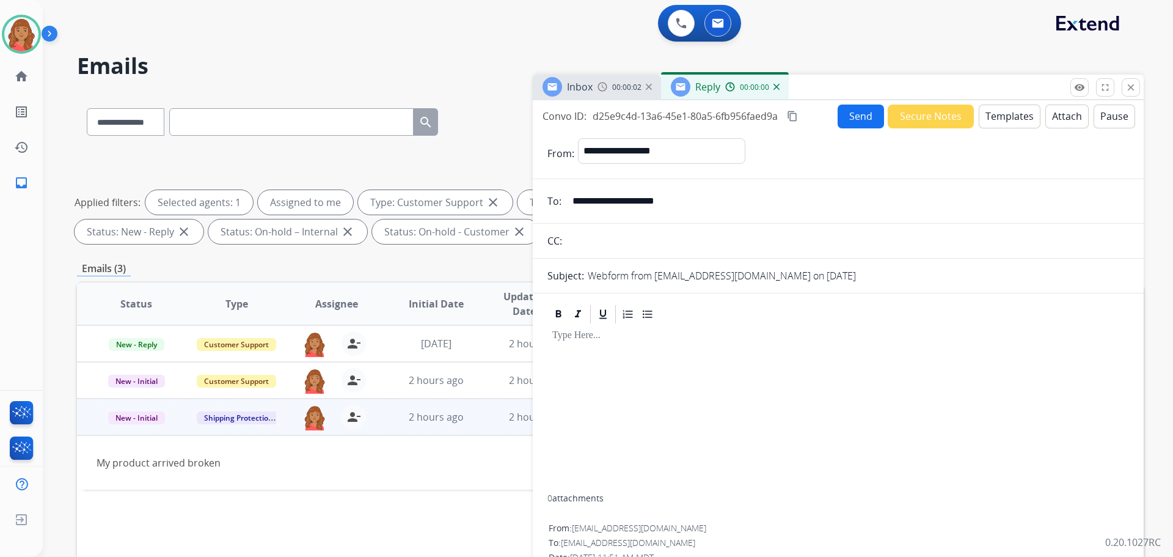
click at [1016, 114] on button "Templates" at bounding box center [1010, 116] width 62 height 24
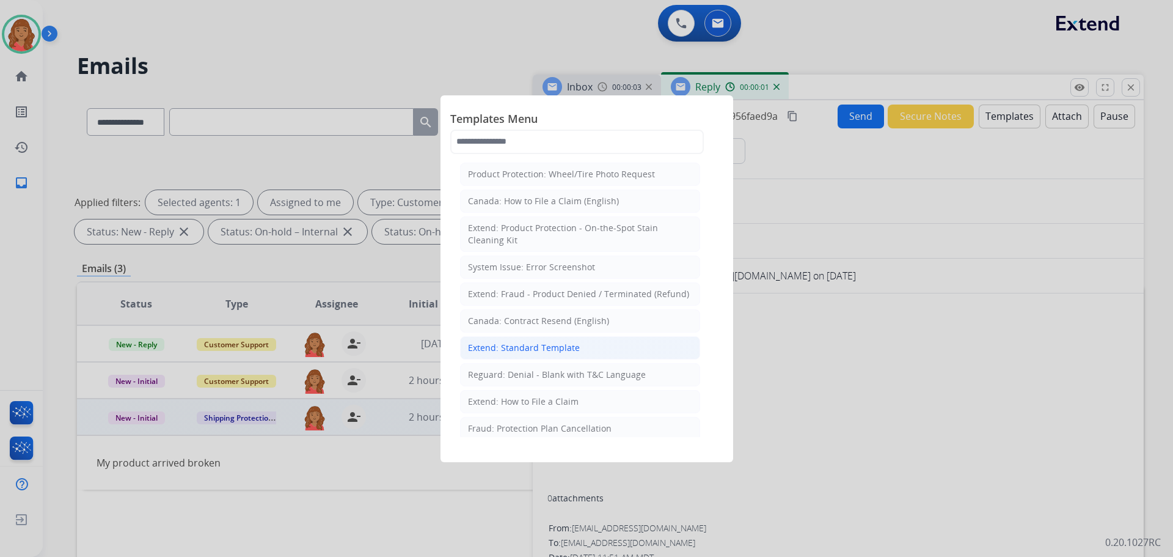
click at [548, 351] on div "Extend: Standard Template" at bounding box center [524, 348] width 112 height 12
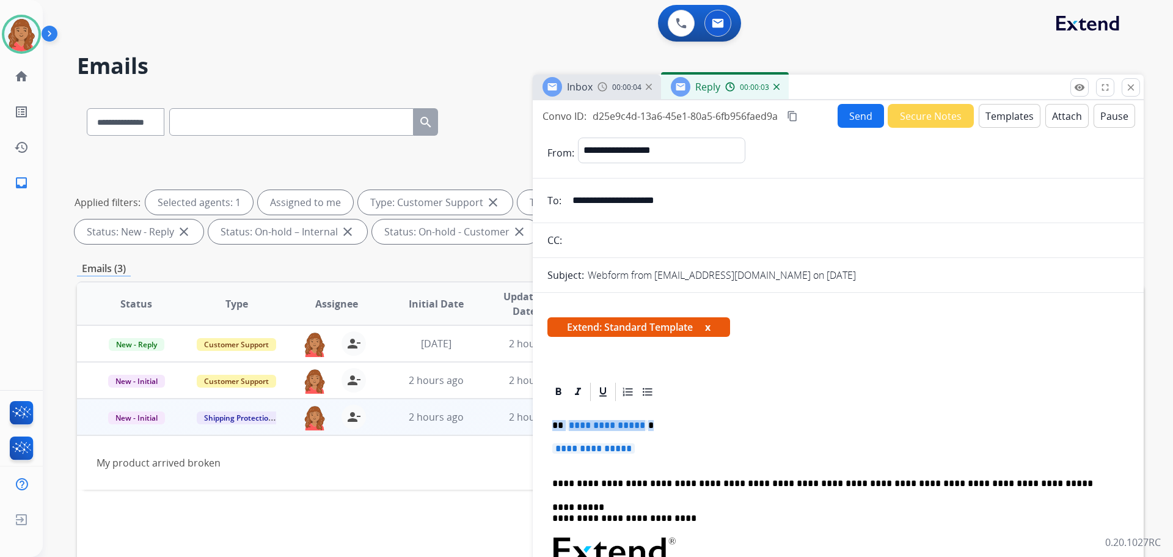
drag, startPoint x: 640, startPoint y: 445, endPoint x: 538, endPoint y: 412, distance: 107.2
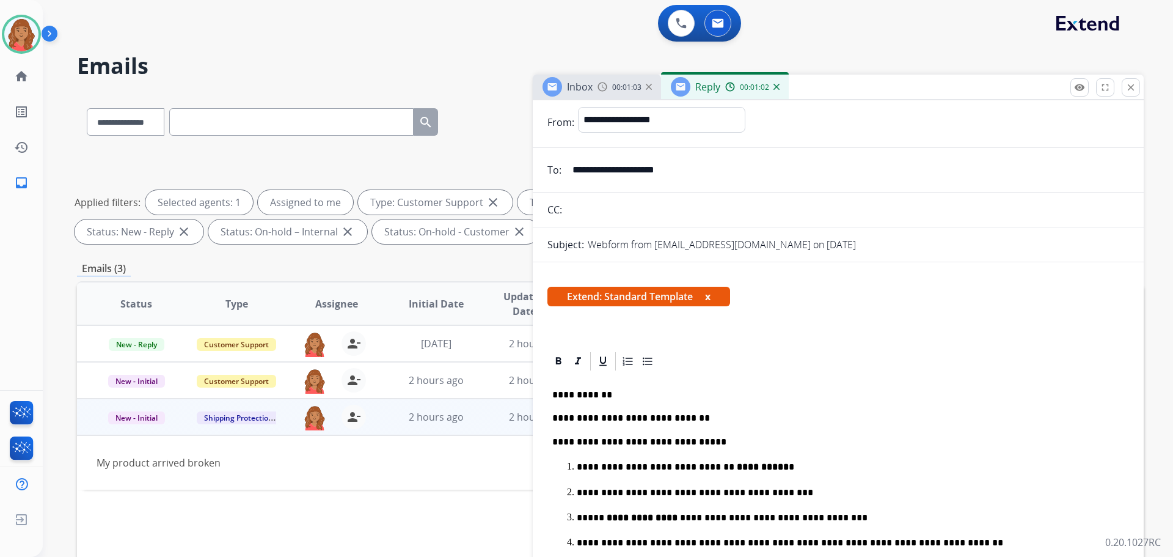
scroll to position [0, 0]
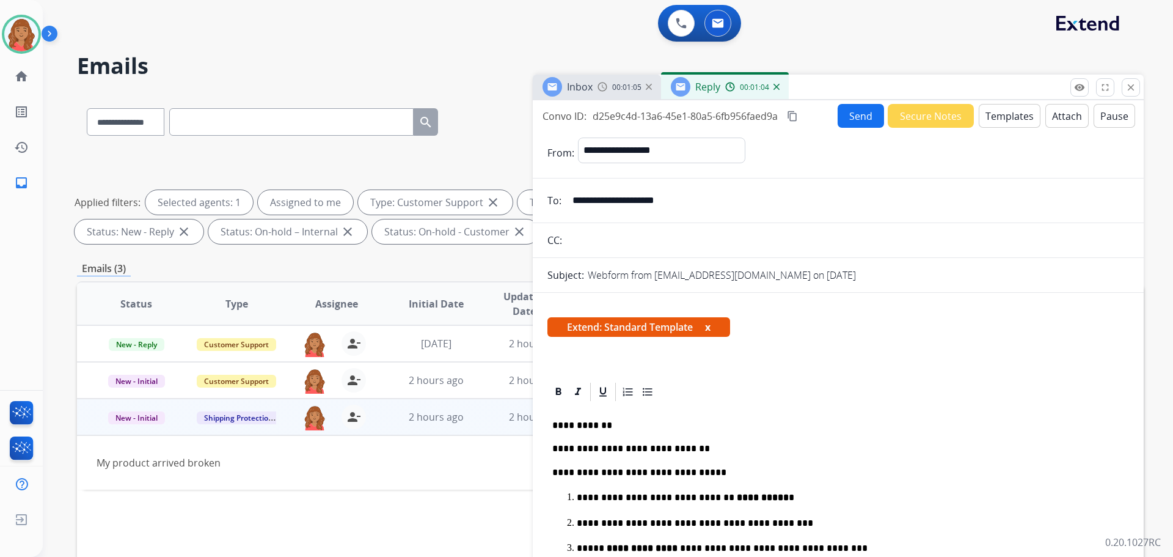
click at [797, 114] on mat-icon "content_copy" at bounding box center [792, 116] width 11 height 11
click at [852, 120] on button "Send" at bounding box center [861, 116] width 46 height 24
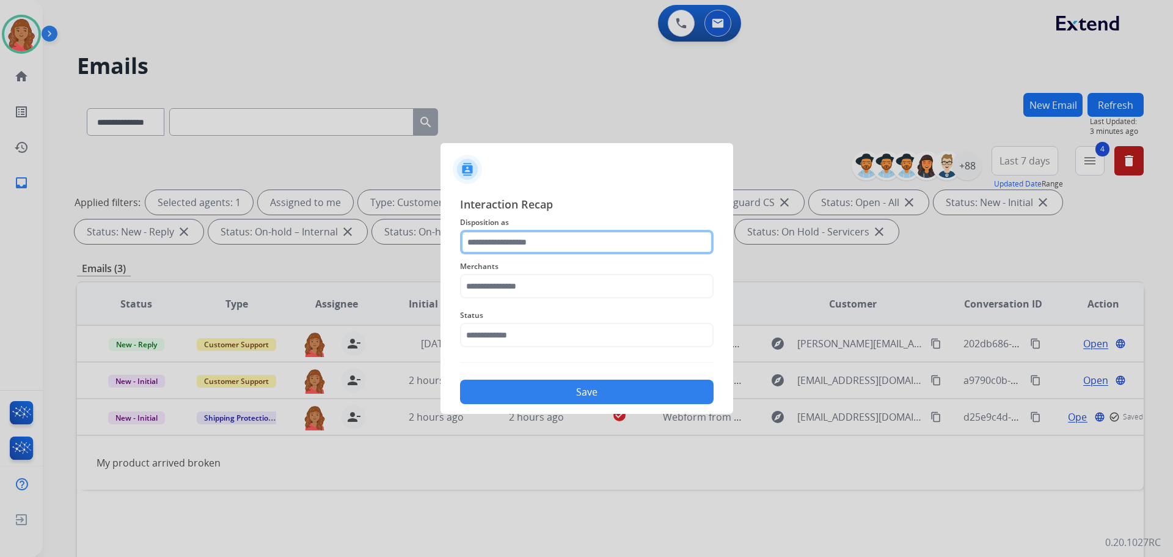
click at [522, 245] on input "text" at bounding box center [587, 242] width 254 height 24
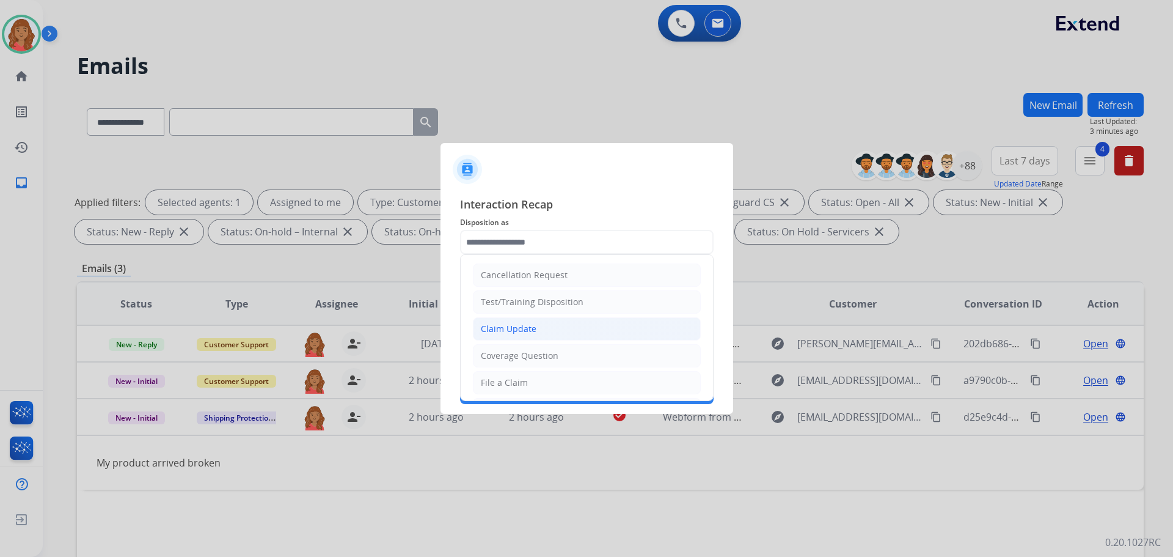
click at [529, 319] on li "Claim Update" at bounding box center [587, 328] width 228 height 23
type input "**********"
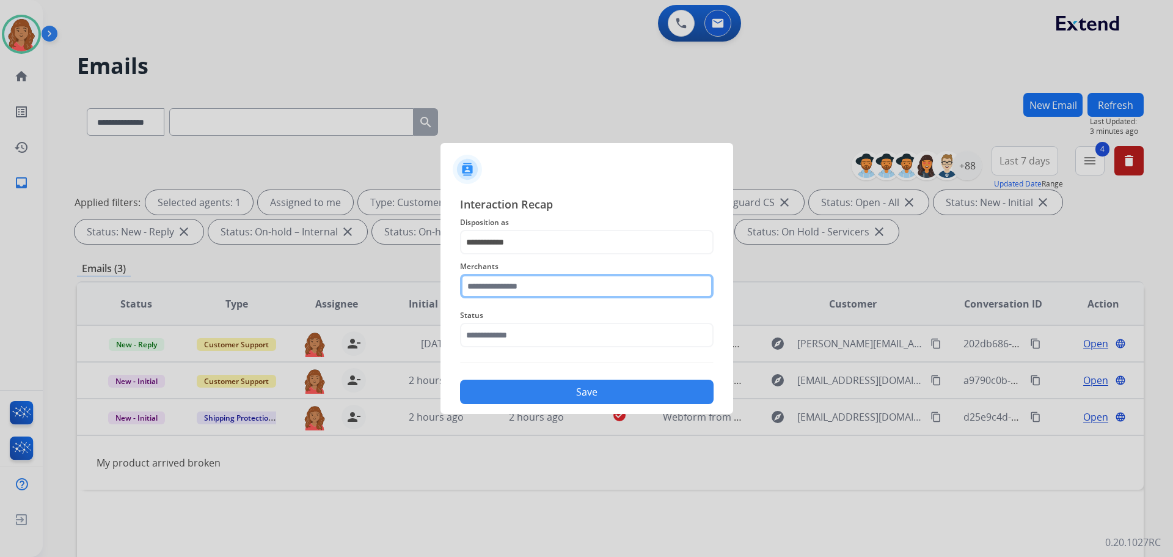
click at [490, 277] on input "text" at bounding box center [587, 286] width 254 height 24
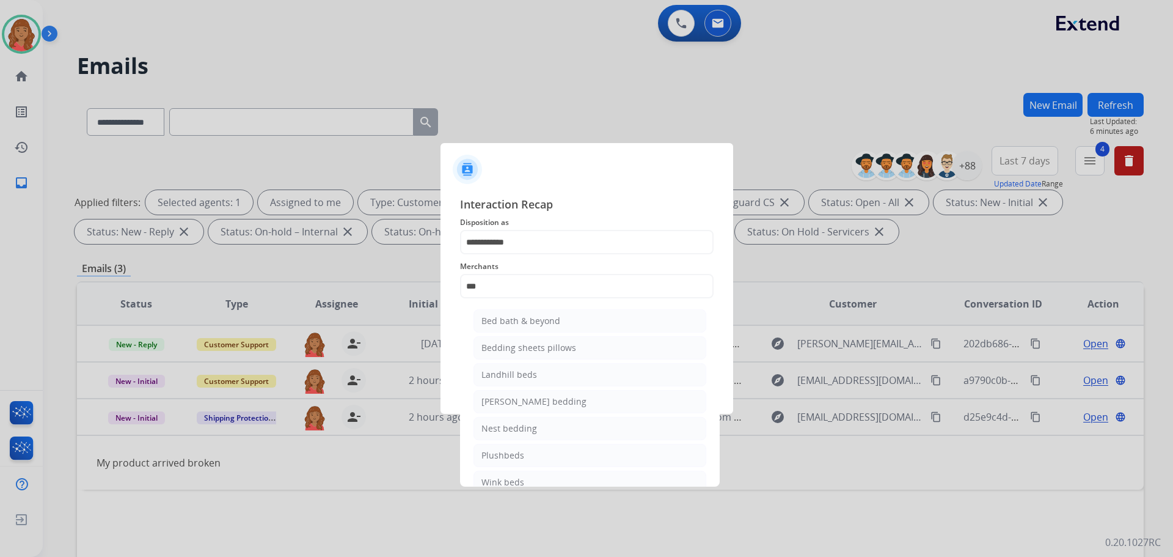
click at [509, 323] on div "Bed bath & beyond" at bounding box center [521, 321] width 79 height 12
type input "**********"
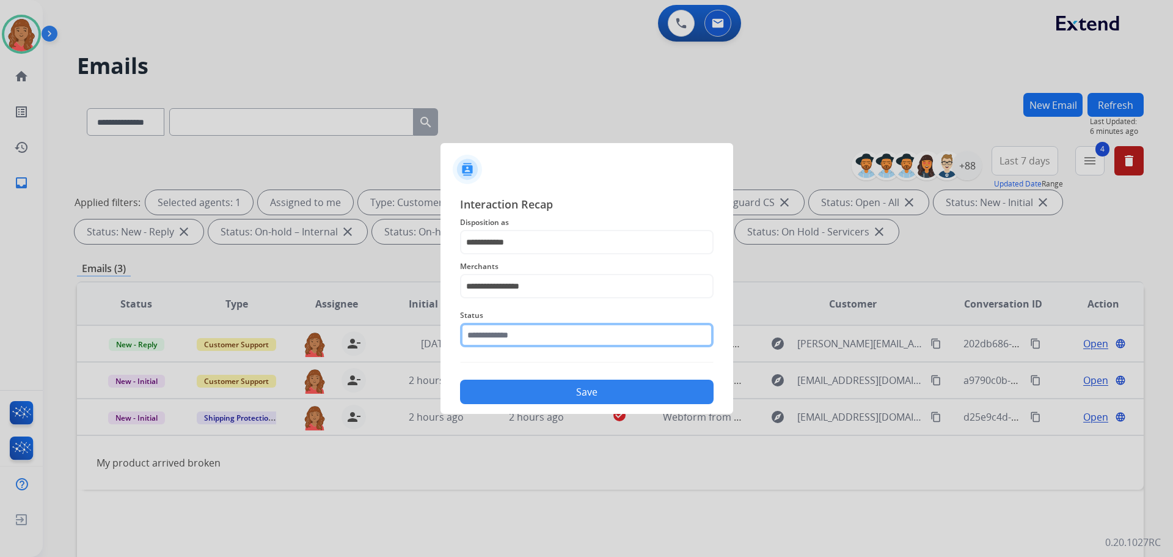
click at [510, 333] on input "text" at bounding box center [587, 335] width 254 height 24
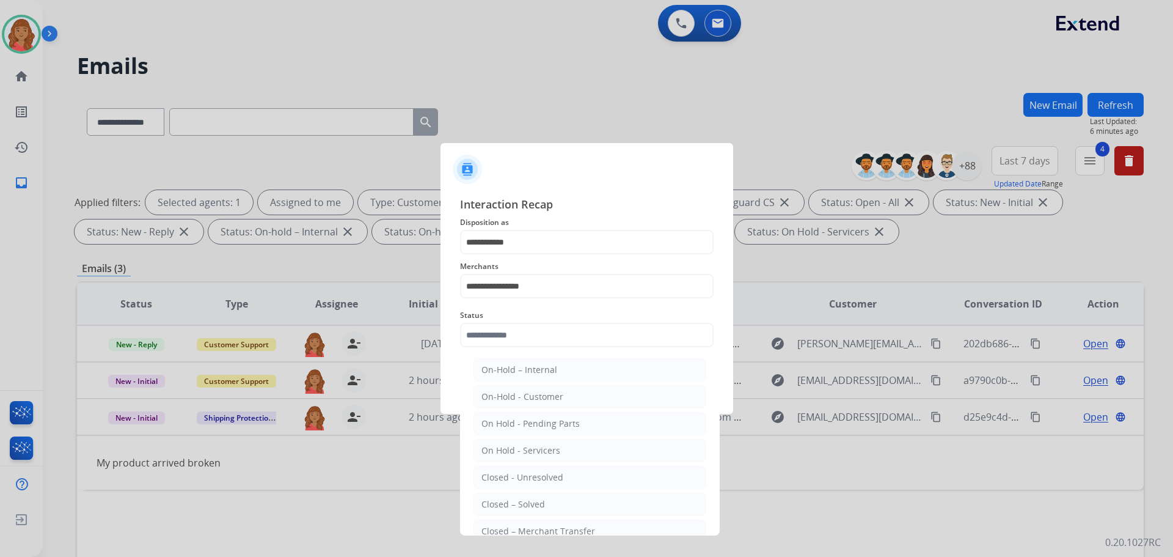
click at [516, 499] on div "Closed – Solved" at bounding box center [514, 504] width 64 height 12
type input "**********"
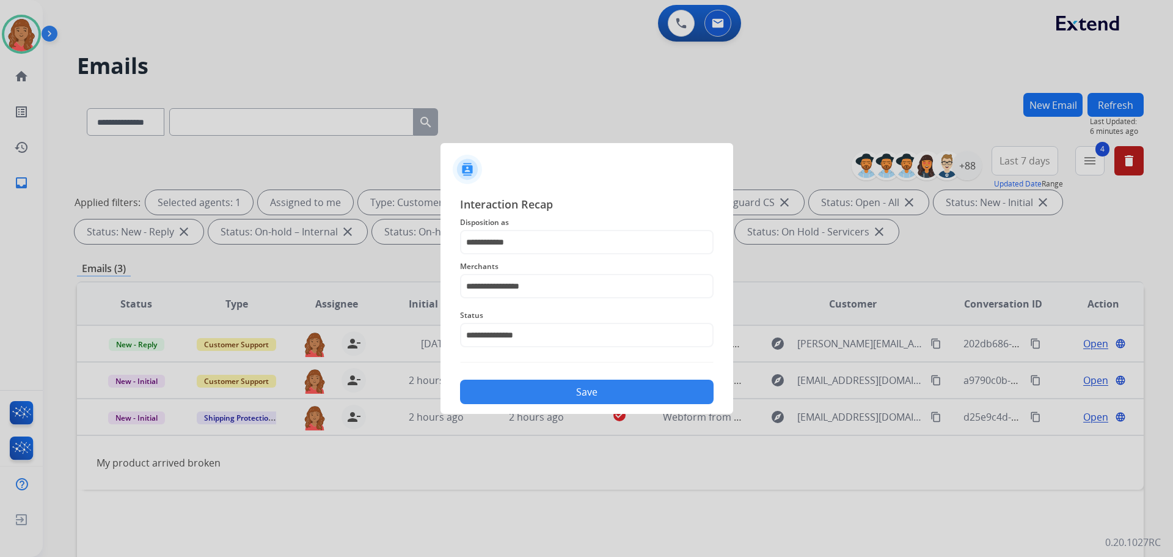
click at [516, 398] on button "Save" at bounding box center [587, 391] width 254 height 24
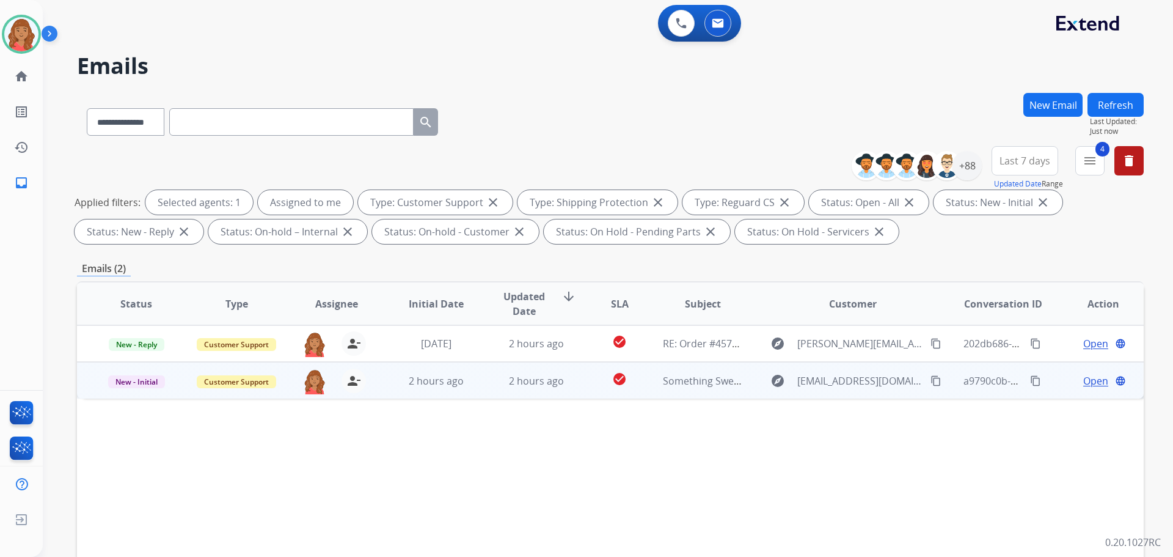
click at [541, 387] on td "2 hours ago" at bounding box center [527, 380] width 100 height 37
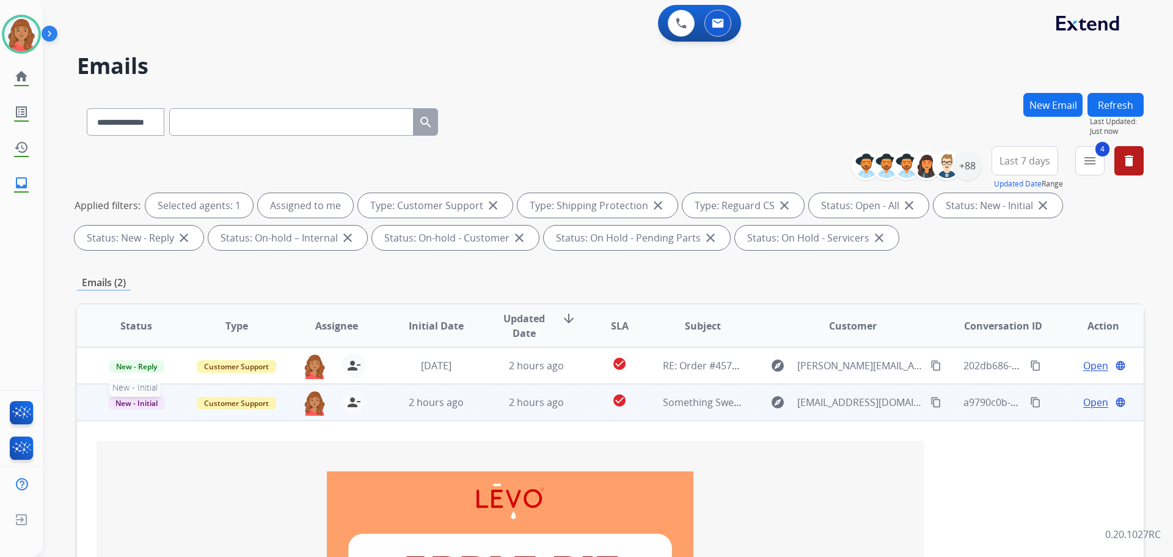
click at [148, 406] on span "New - Initial" at bounding box center [136, 403] width 57 height 13
click at [199, 516] on p "Closed – Solved" at bounding box center [202, 516] width 70 height 17
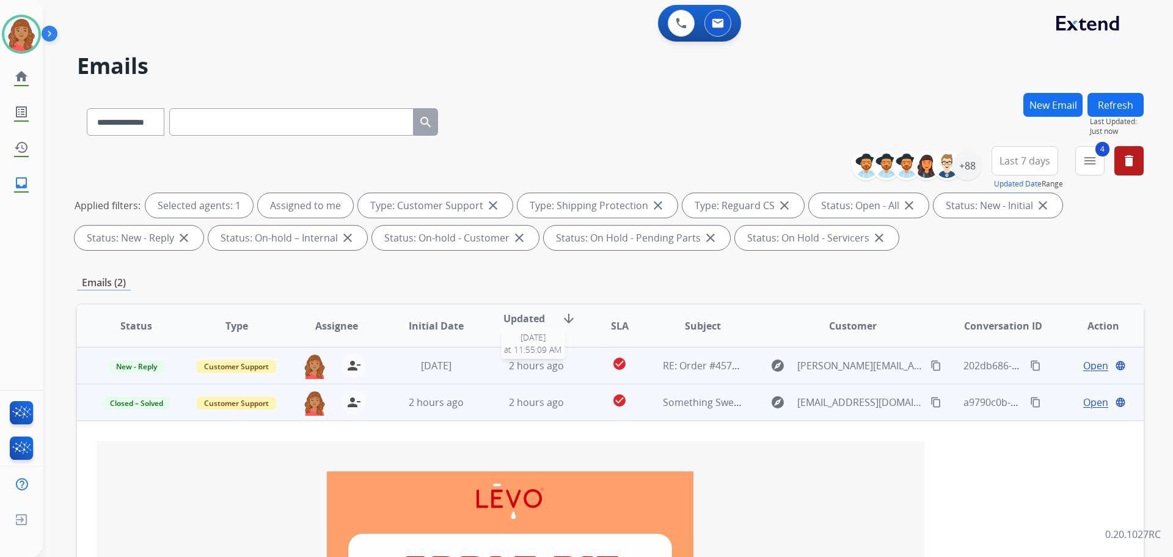
click at [527, 368] on span "2 hours ago" at bounding box center [536, 365] width 55 height 13
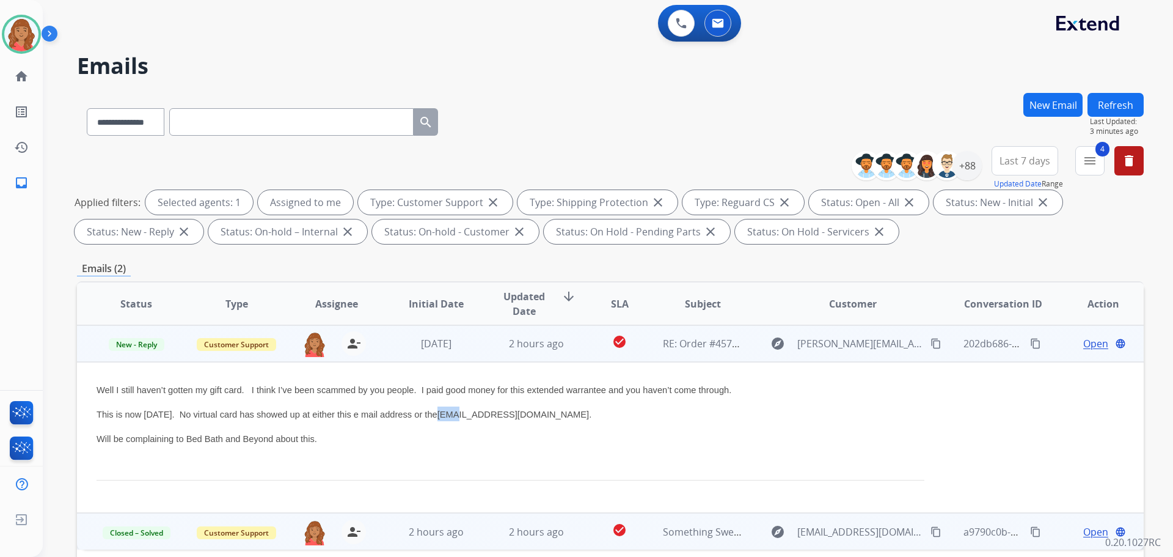
drag, startPoint x: 401, startPoint y: 414, endPoint x: 426, endPoint y: 415, distance: 24.5
click at [423, 415] on span "This is now [DATE]. No virtual card has showed up at either this e mail address…" at bounding box center [344, 414] width 495 height 10
click at [532, 419] on link "[EMAIL_ADDRESS][DOMAIN_NAME]" at bounding box center [514, 414] width 152 height 10
drag, startPoint x: 551, startPoint y: 416, endPoint x: 405, endPoint y: 417, distance: 146.0
click at [405, 417] on p "This is now [DATE]. No virtual card has showed up at either this e mail address…" at bounding box center [511, 413] width 828 height 15
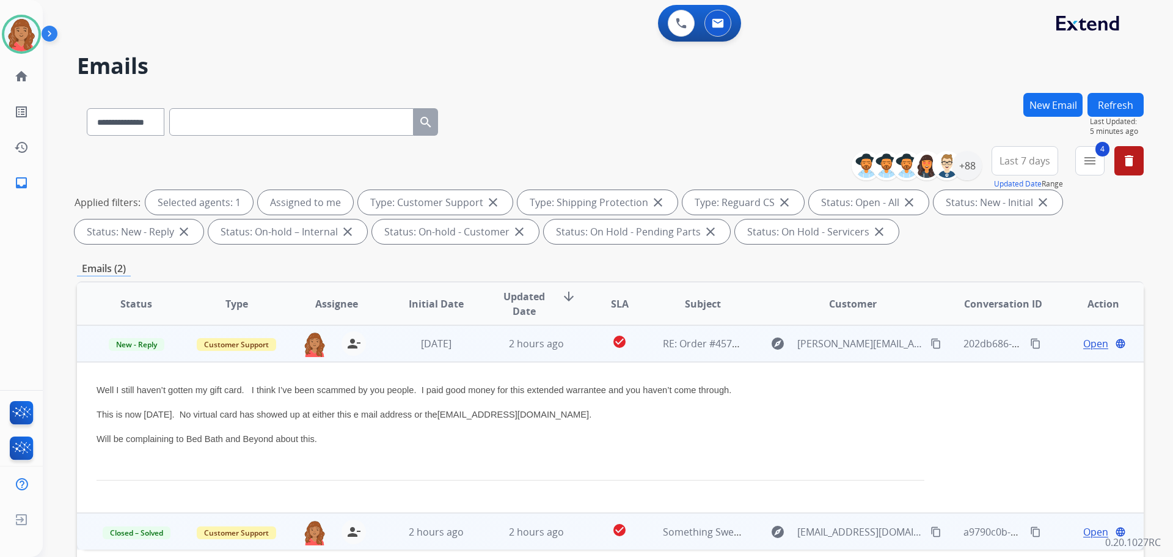
click at [1083, 344] on span "Open" at bounding box center [1095, 343] width 25 height 15
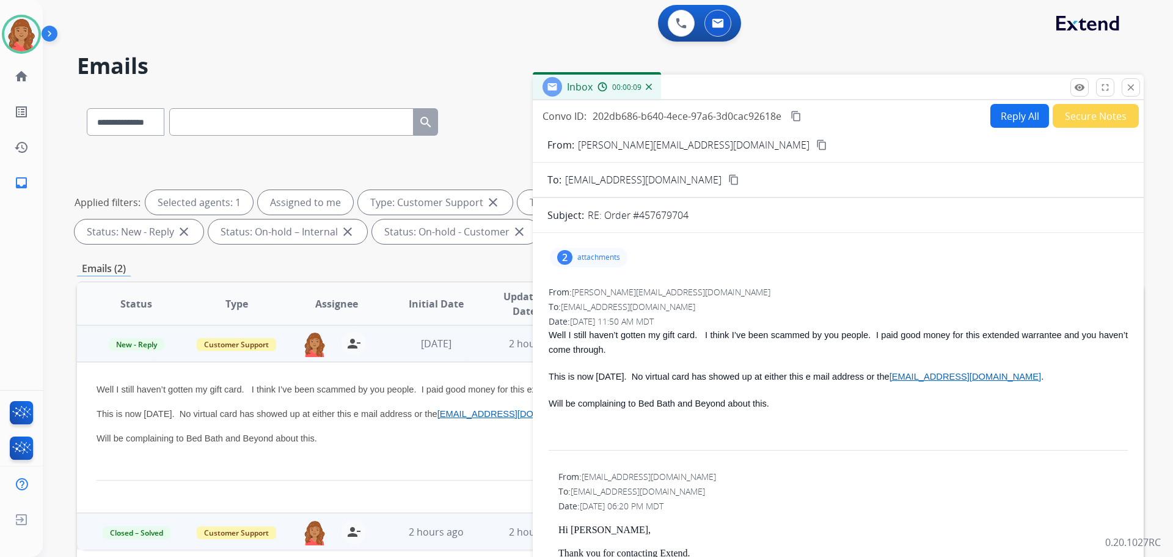
click at [1003, 122] on button "Reply All" at bounding box center [1020, 116] width 59 height 24
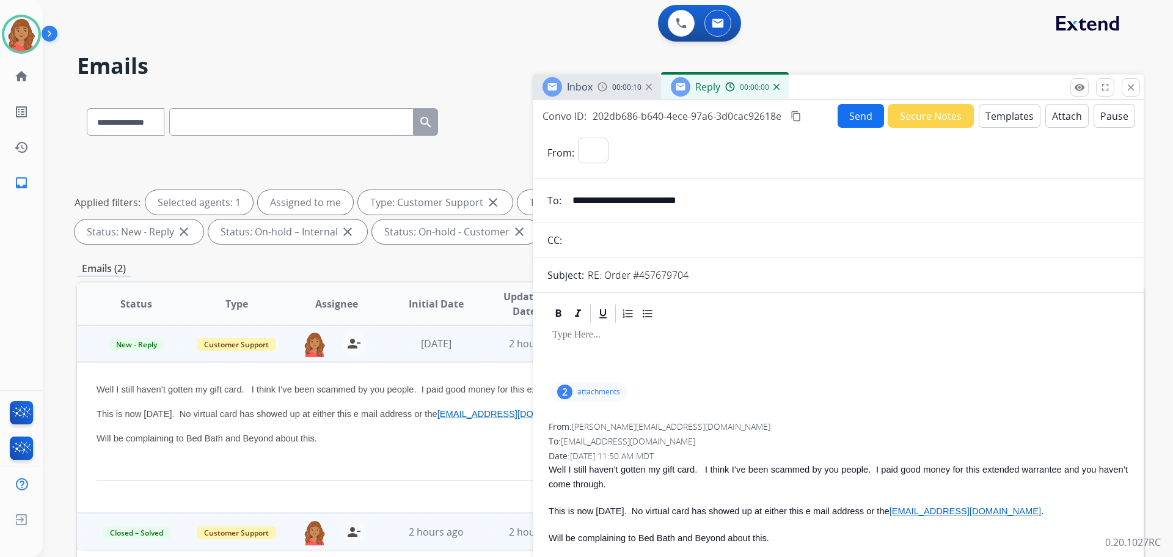
click at [998, 120] on button "Templates" at bounding box center [1010, 116] width 62 height 24
select select "**********"
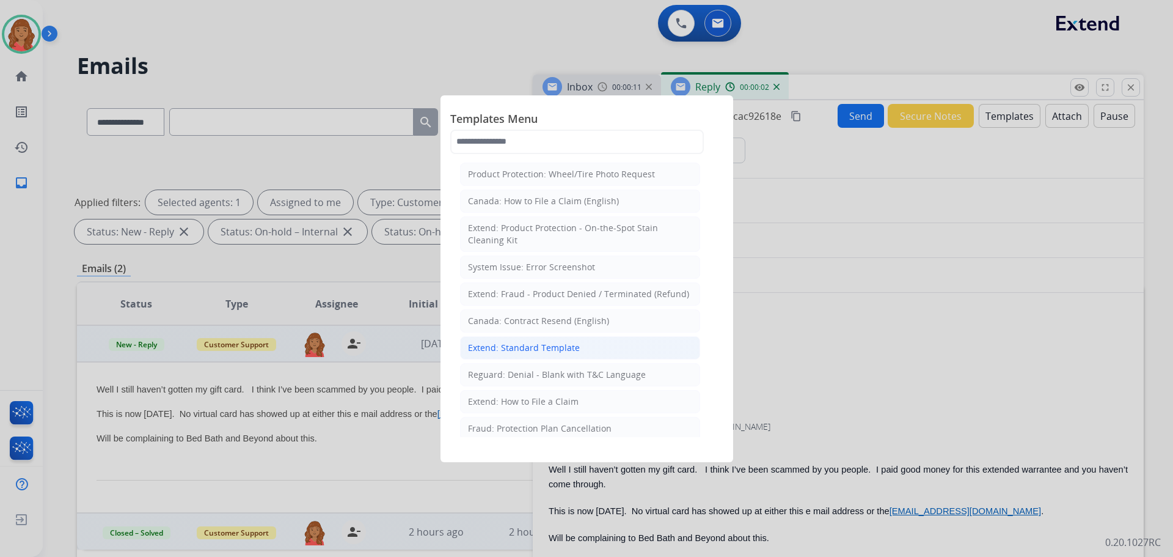
click at [568, 344] on div "Extend: Standard Template" at bounding box center [524, 348] width 112 height 12
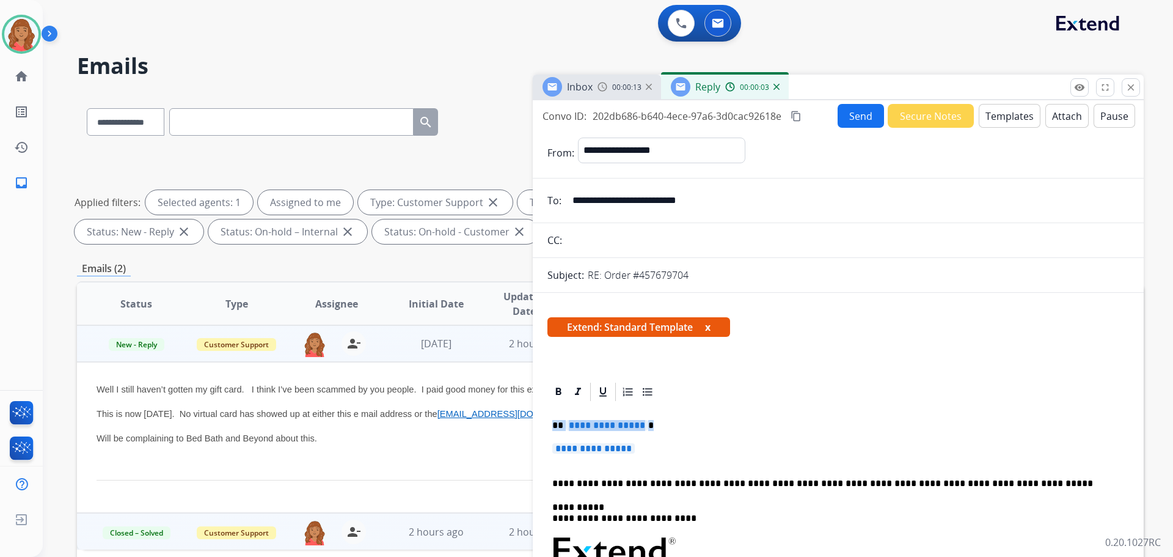
drag, startPoint x: 604, startPoint y: 446, endPoint x: 552, endPoint y: 422, distance: 57.1
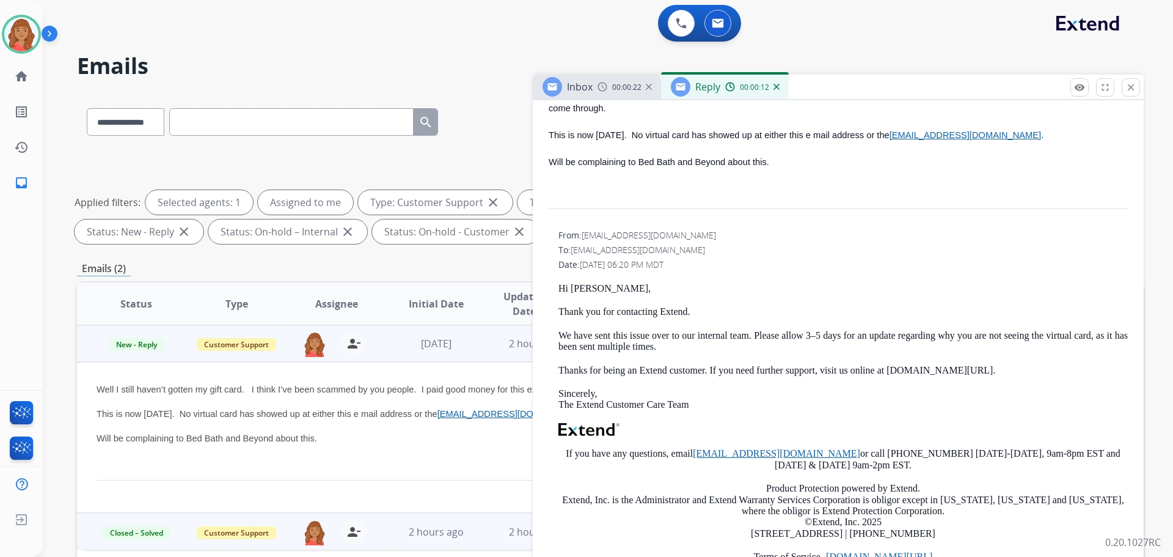
scroll to position [733, 0]
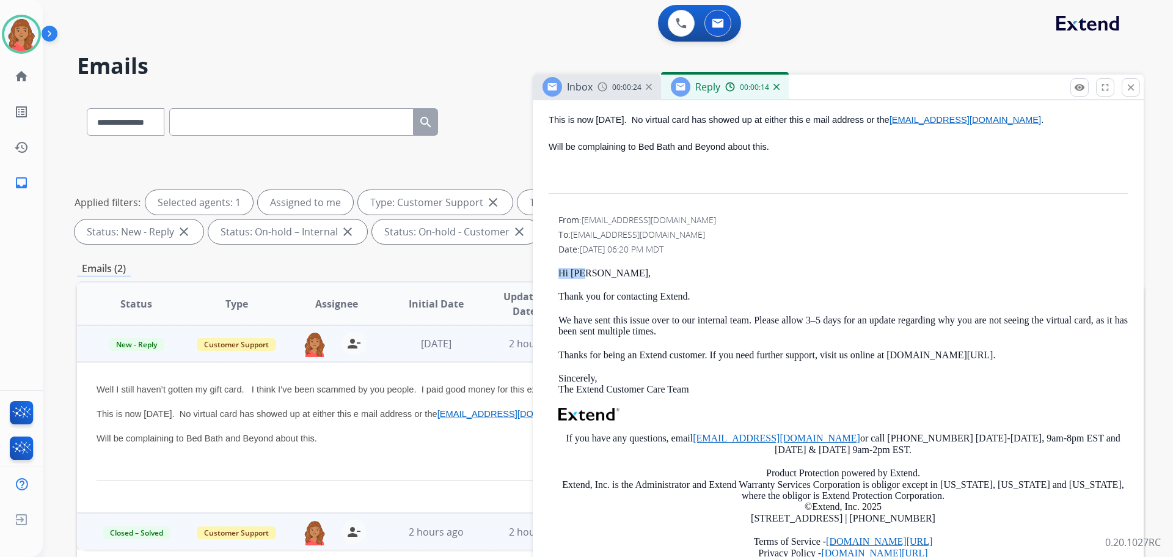
click at [556, 275] on div "From: [EMAIL_ADDRESS][DOMAIN_NAME] To: [EMAIL_ADDRESS][DOMAIN_NAME] Date: [DATE…" at bounding box center [839, 401] width 582 height 376
click at [593, 272] on p "Hi [PERSON_NAME]," at bounding box center [844, 273] width 570 height 11
drag, startPoint x: 577, startPoint y: 272, endPoint x: 554, endPoint y: 272, distance: 23.2
click at [554, 272] on div "From: [EMAIL_ADDRESS][DOMAIN_NAME] To: [EMAIL_ADDRESS][DOMAIN_NAME] Date: [DATE…" at bounding box center [839, 401] width 582 height 376
copy p "Hi [PERSON_NAME],"
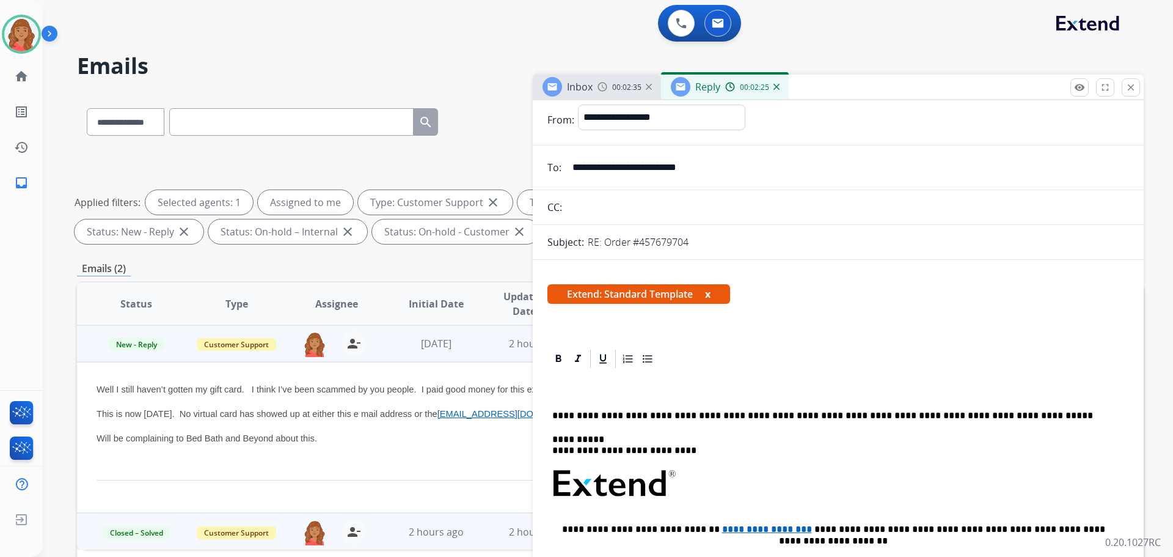
scroll to position [0, 0]
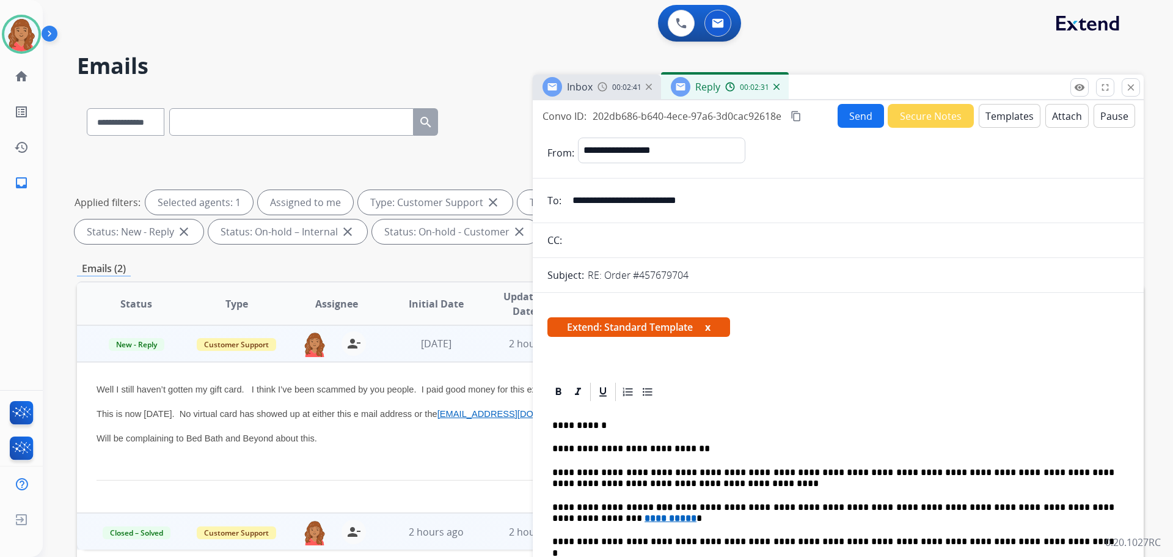
drag, startPoint x: 796, startPoint y: 114, endPoint x: 711, endPoint y: 162, distance: 97.7
click at [797, 114] on mat-icon "content_copy" at bounding box center [796, 116] width 11 height 11
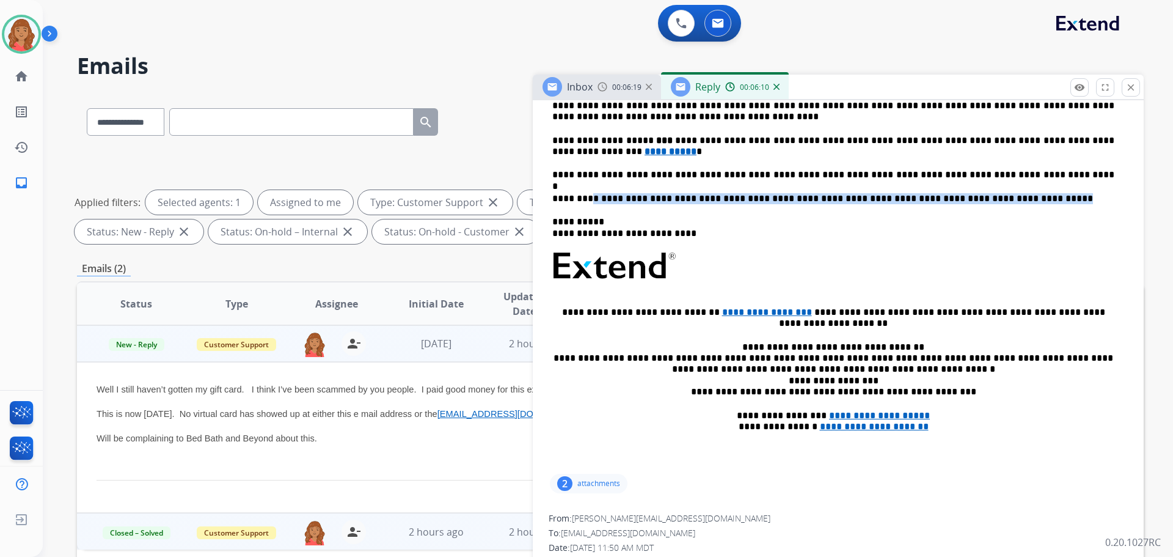
scroll to position [183, 0]
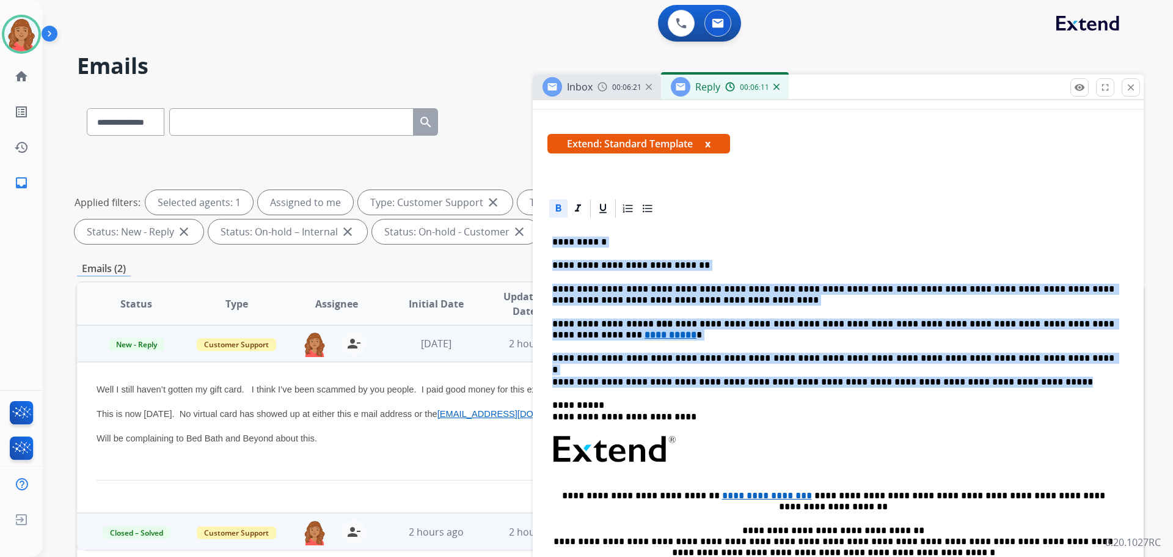
drag, startPoint x: 929, startPoint y: 200, endPoint x: 554, endPoint y: 242, distance: 376.9
click at [554, 242] on div "**********" at bounding box center [839, 436] width 582 height 435
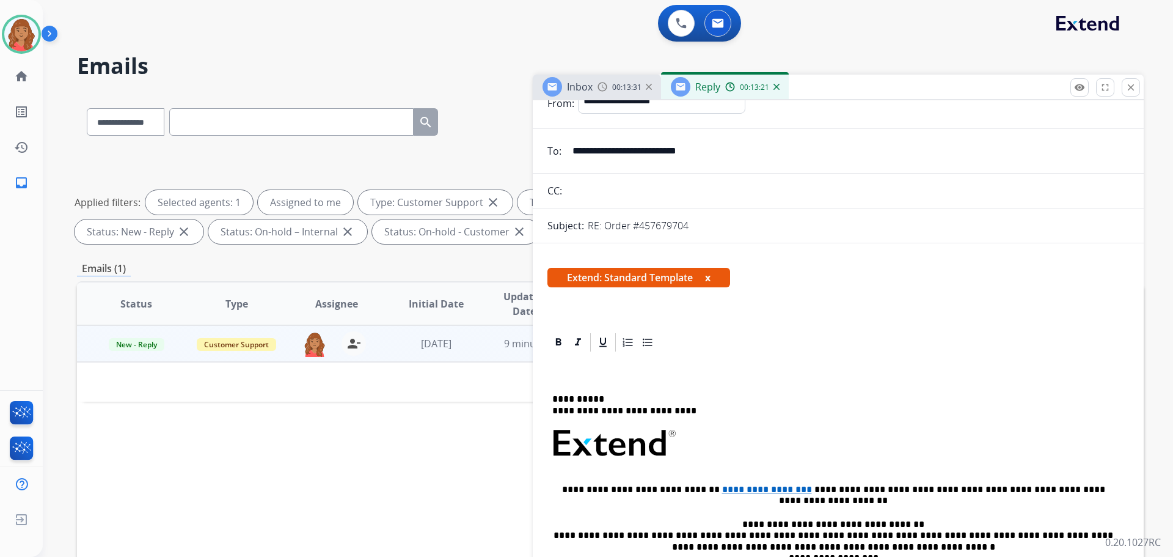
scroll to position [61, 0]
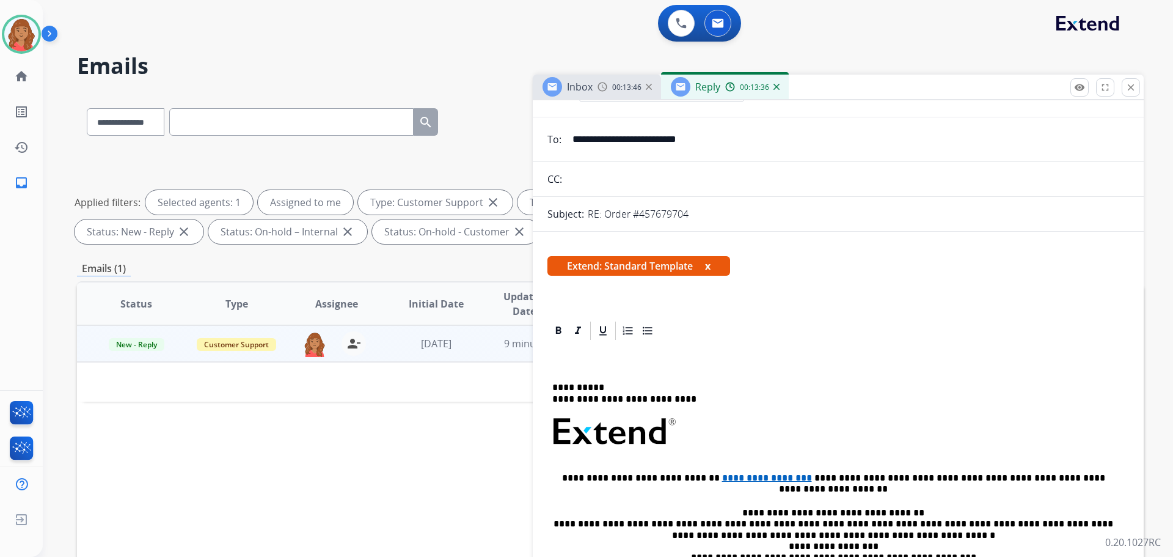
click at [570, 356] on div "**********" at bounding box center [839, 490] width 582 height 296
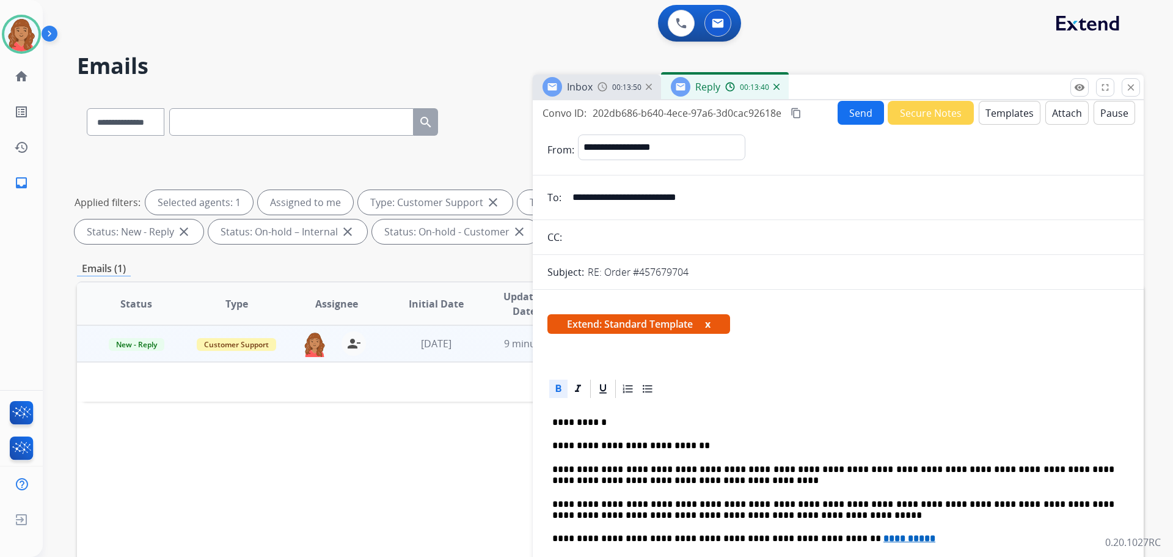
scroll to position [0, 0]
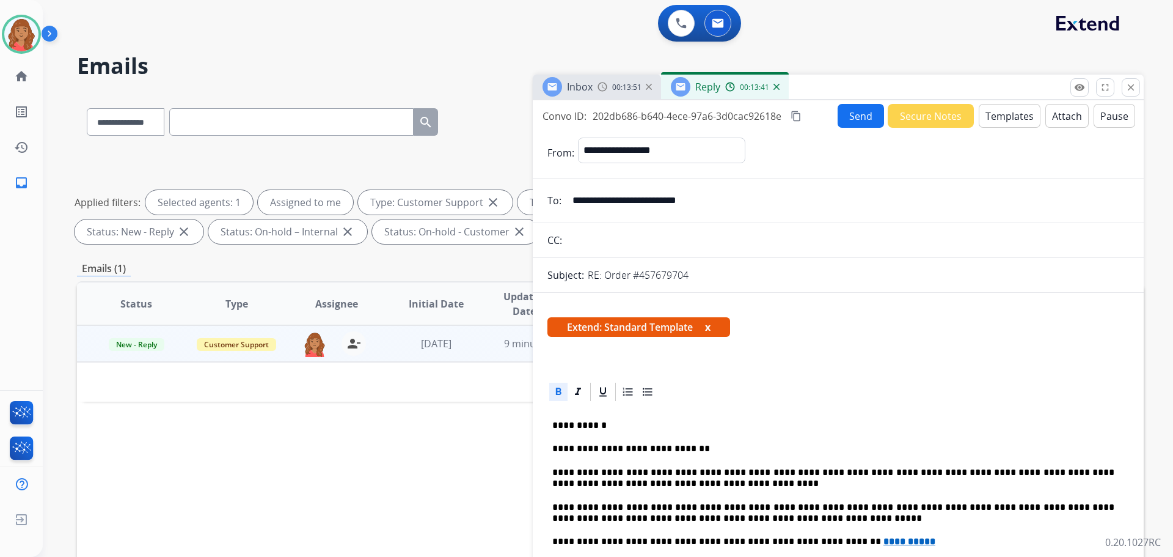
click at [840, 114] on button "Send" at bounding box center [861, 116] width 46 height 24
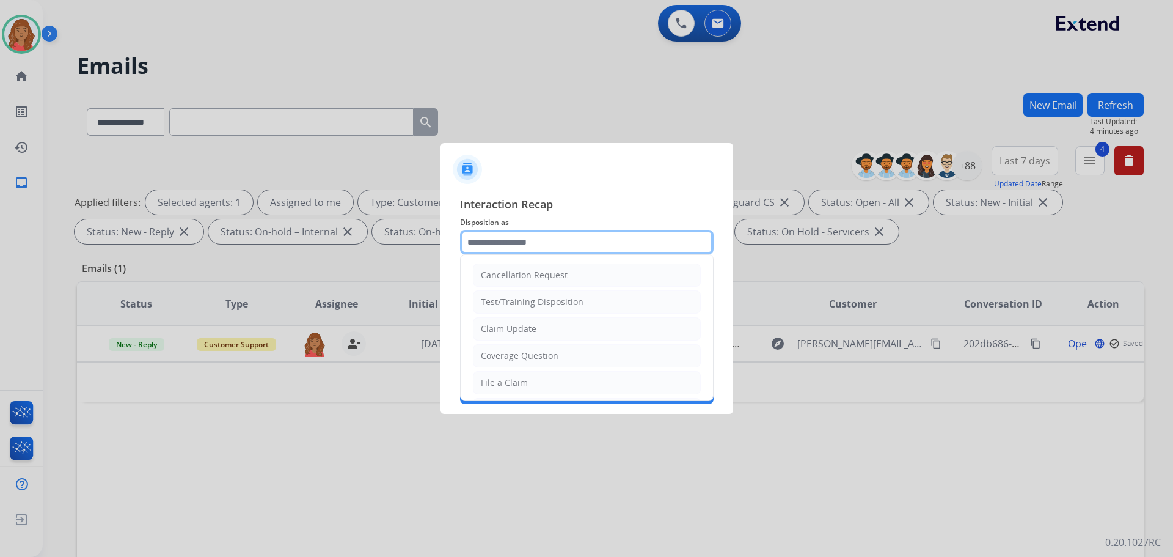
click at [551, 240] on input "text" at bounding box center [587, 242] width 254 height 24
click at [532, 330] on div "Claim Update" at bounding box center [509, 329] width 56 height 12
type input "**********"
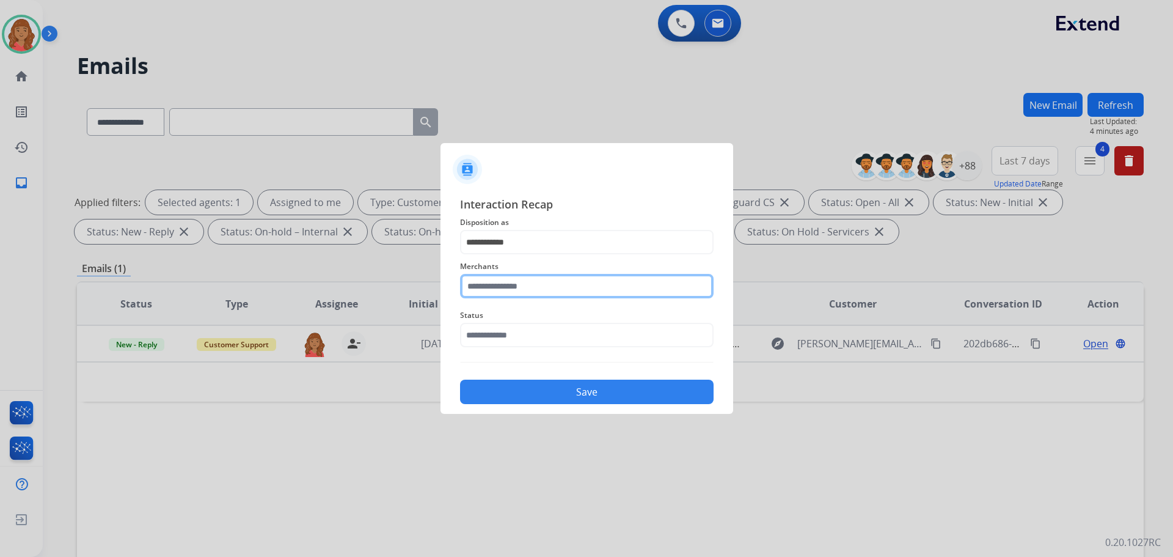
click at [537, 283] on input "text" at bounding box center [587, 286] width 254 height 24
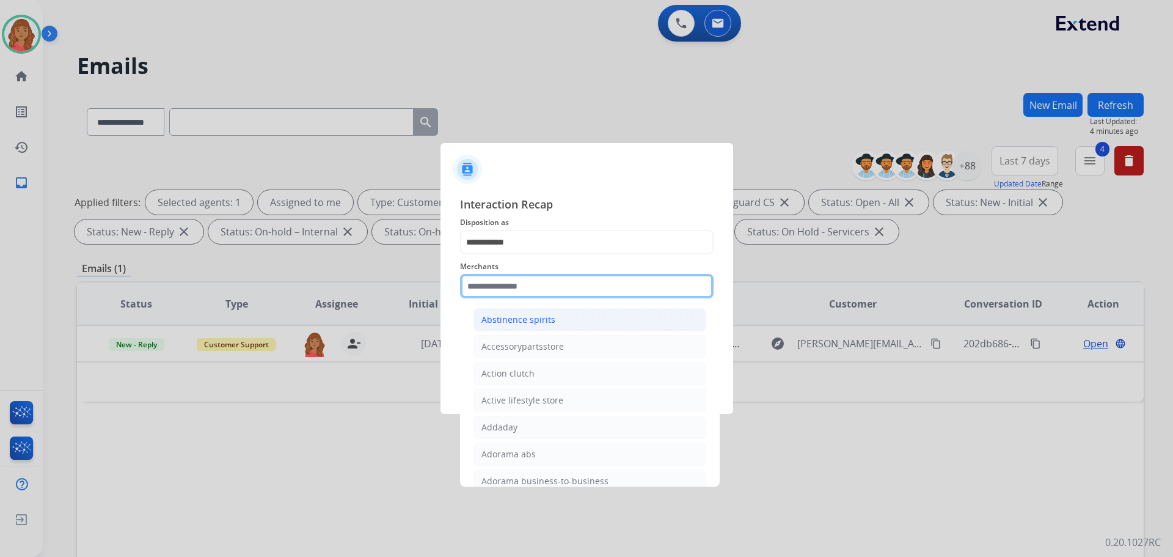
scroll to position [244, 0]
click at [535, 284] on input "text" at bounding box center [587, 286] width 254 height 24
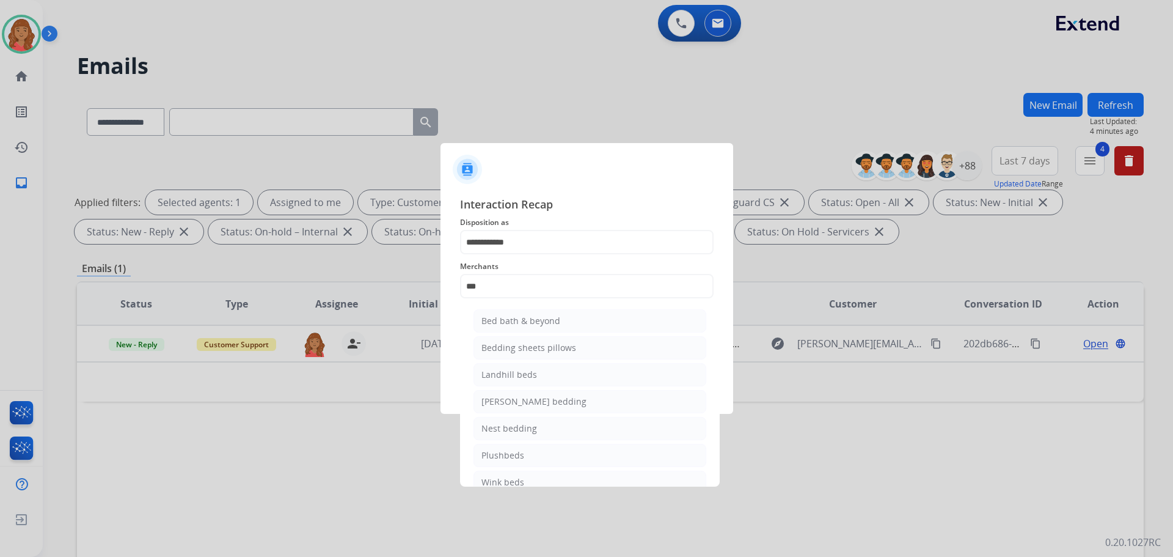
drag, startPoint x: 541, startPoint y: 310, endPoint x: 542, endPoint y: 317, distance: 6.8
click at [542, 312] on li "Bed bath & beyond" at bounding box center [590, 320] width 233 height 23
type input "**********"
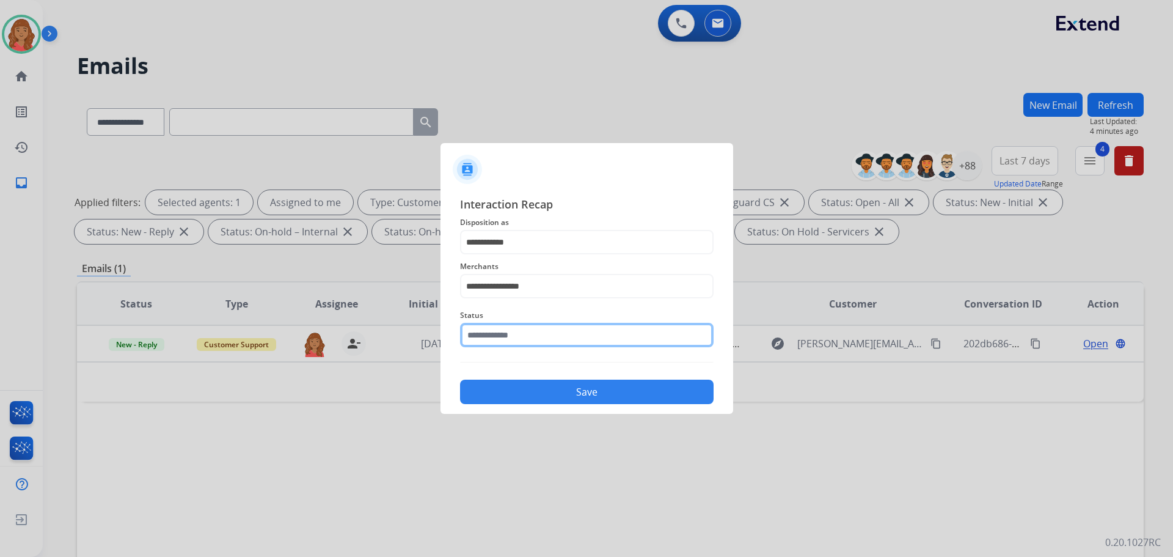
click at [502, 339] on input "text" at bounding box center [587, 335] width 254 height 24
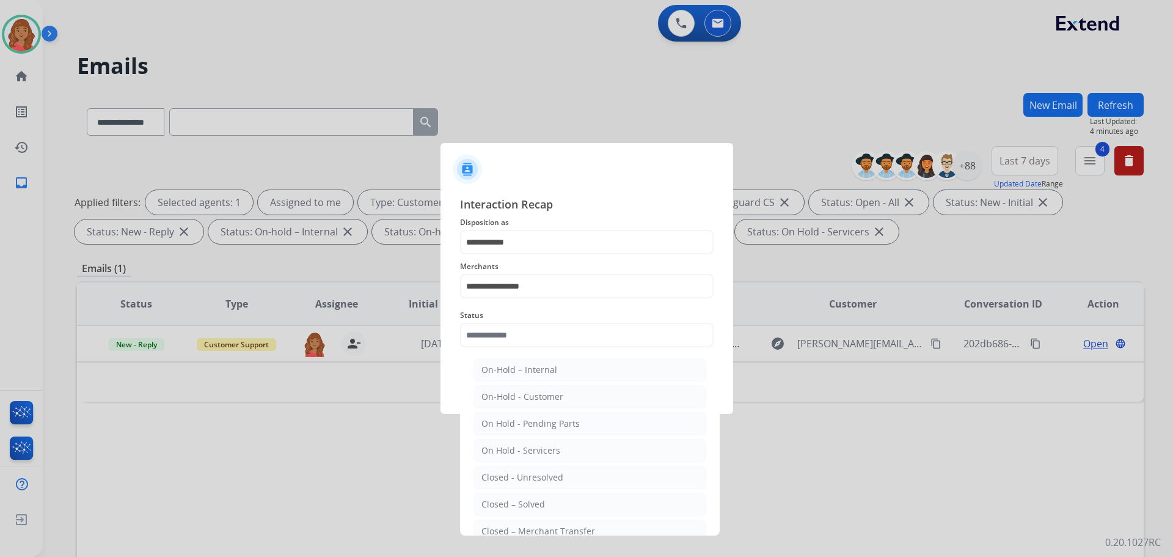
click at [522, 503] on div "Closed – Solved" at bounding box center [514, 504] width 64 height 12
type input "**********"
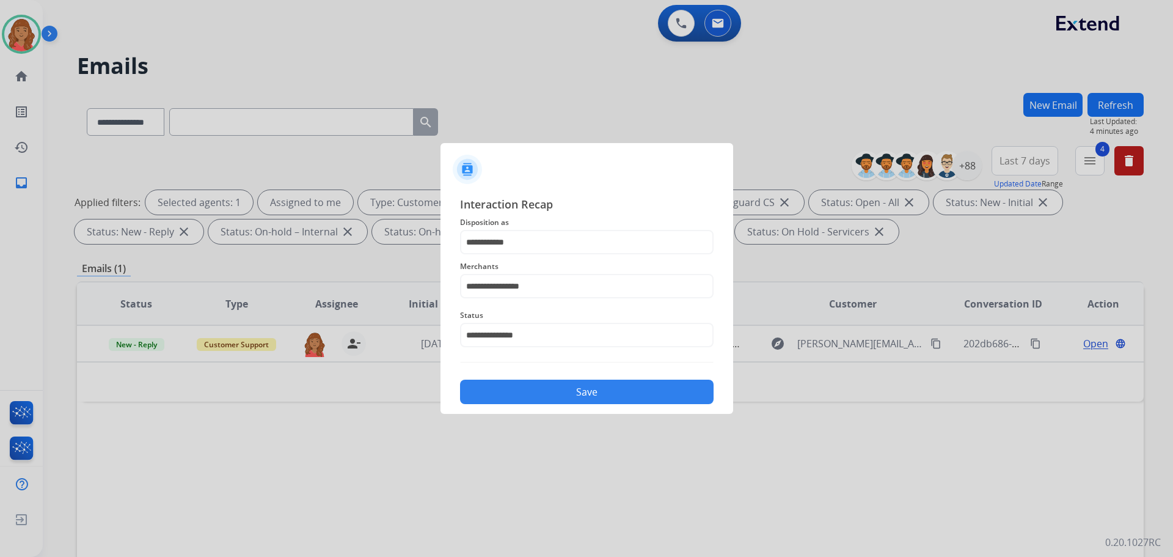
click at [543, 403] on button "Save" at bounding box center [587, 391] width 254 height 24
